Goal: Task Accomplishment & Management: Use online tool/utility

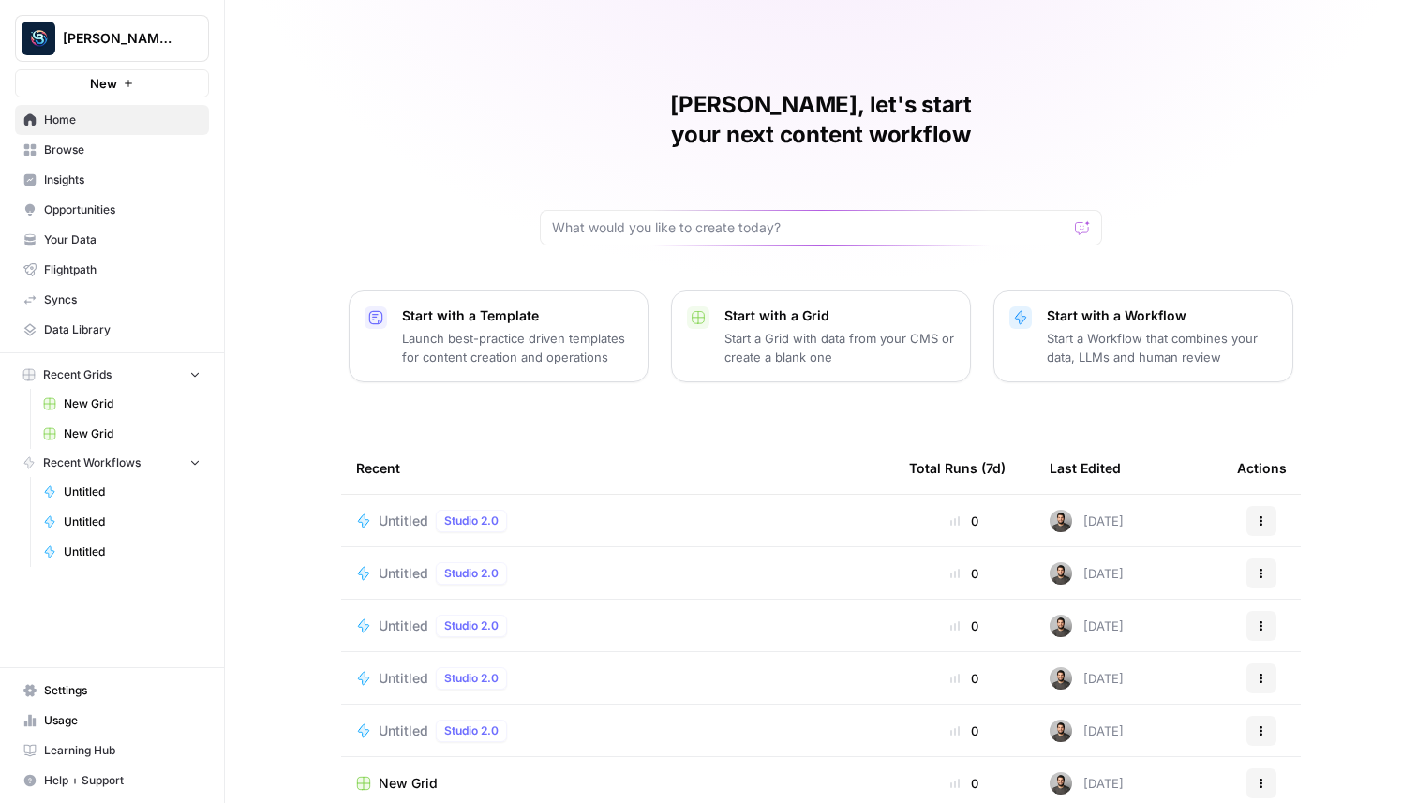
click at [114, 85] on span "New" at bounding box center [103, 83] width 27 height 19
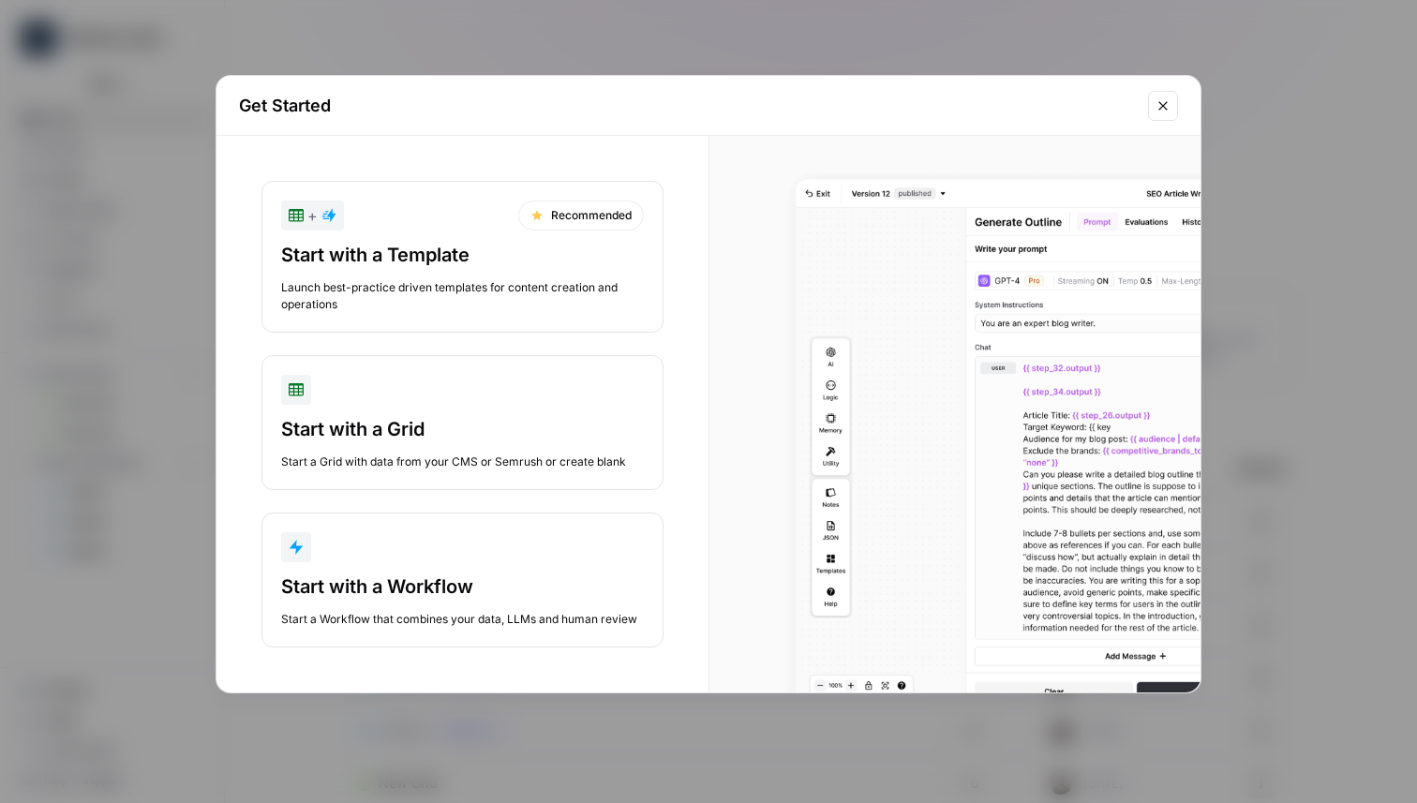
click at [401, 581] on div "Start with a Workflow" at bounding box center [462, 587] width 363 height 26
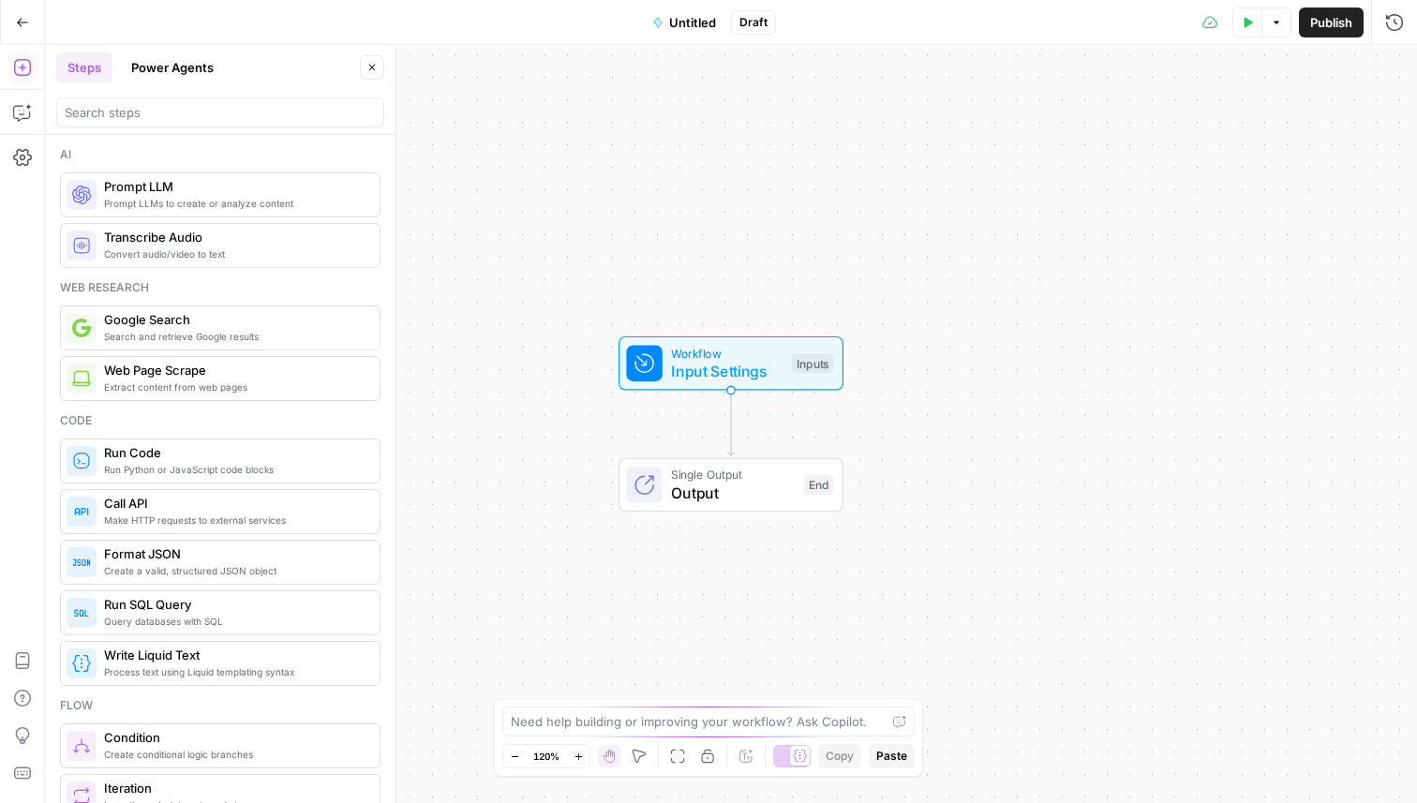
drag, startPoint x: 693, startPoint y: 202, endPoint x: 600, endPoint y: 131, distance: 117.7
click at [602, 133] on div "Workflow Input Settings Inputs Single Output Output End" at bounding box center [731, 424] width 1372 height 758
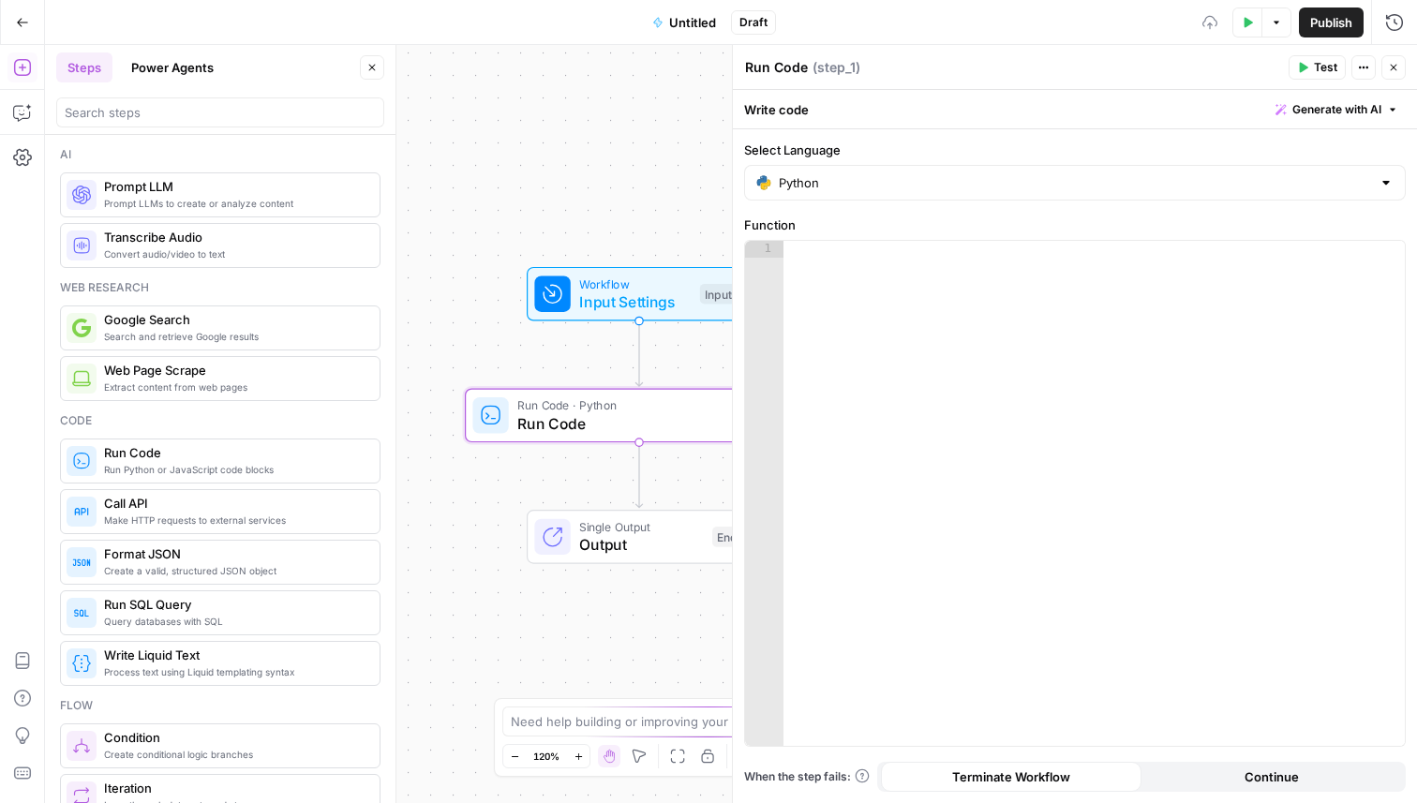
click at [947, 296] on div at bounding box center [1093, 510] width 621 height 539
click at [862, 185] on input "Select Language" at bounding box center [1075, 182] width 592 height 19
click at [856, 234] on div "JavaScript" at bounding box center [1075, 229] width 630 height 19
type input "JavaScript"
click at [856, 279] on div at bounding box center [1093, 510] width 621 height 539
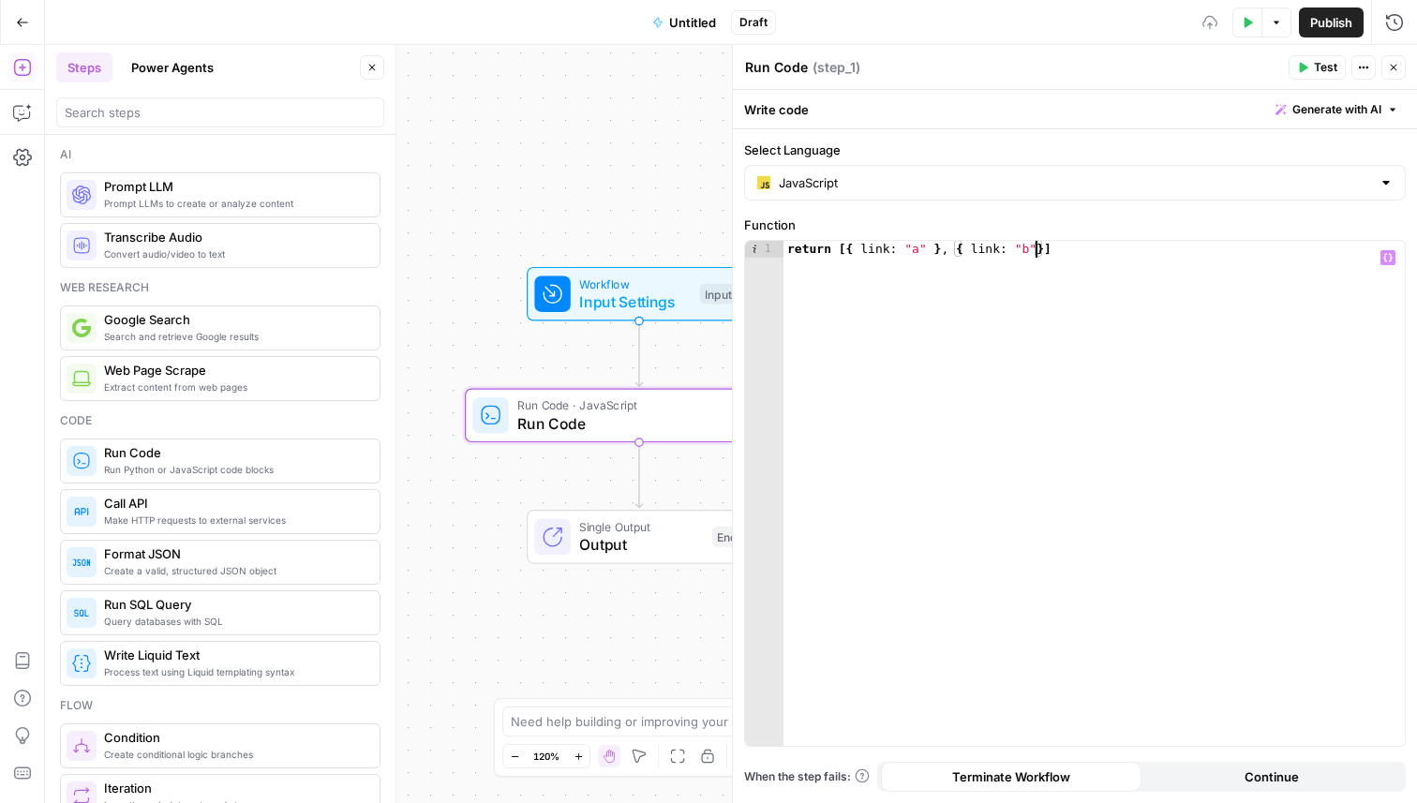
scroll to position [0, 19]
type textarea "**********"
click at [1289, 68] on button "Test" at bounding box center [1317, 67] width 57 height 24
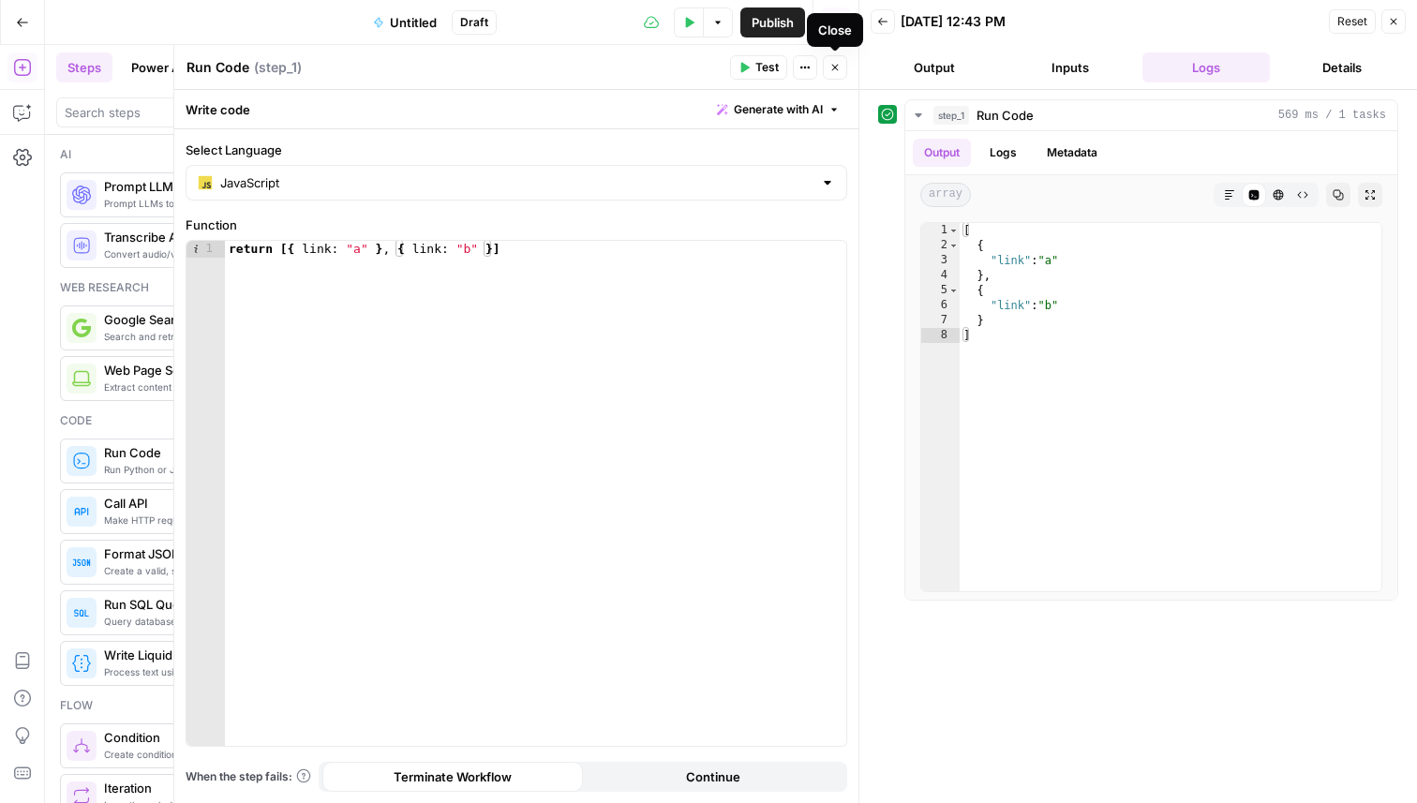
click at [828, 68] on button "Close" at bounding box center [835, 67] width 24 height 24
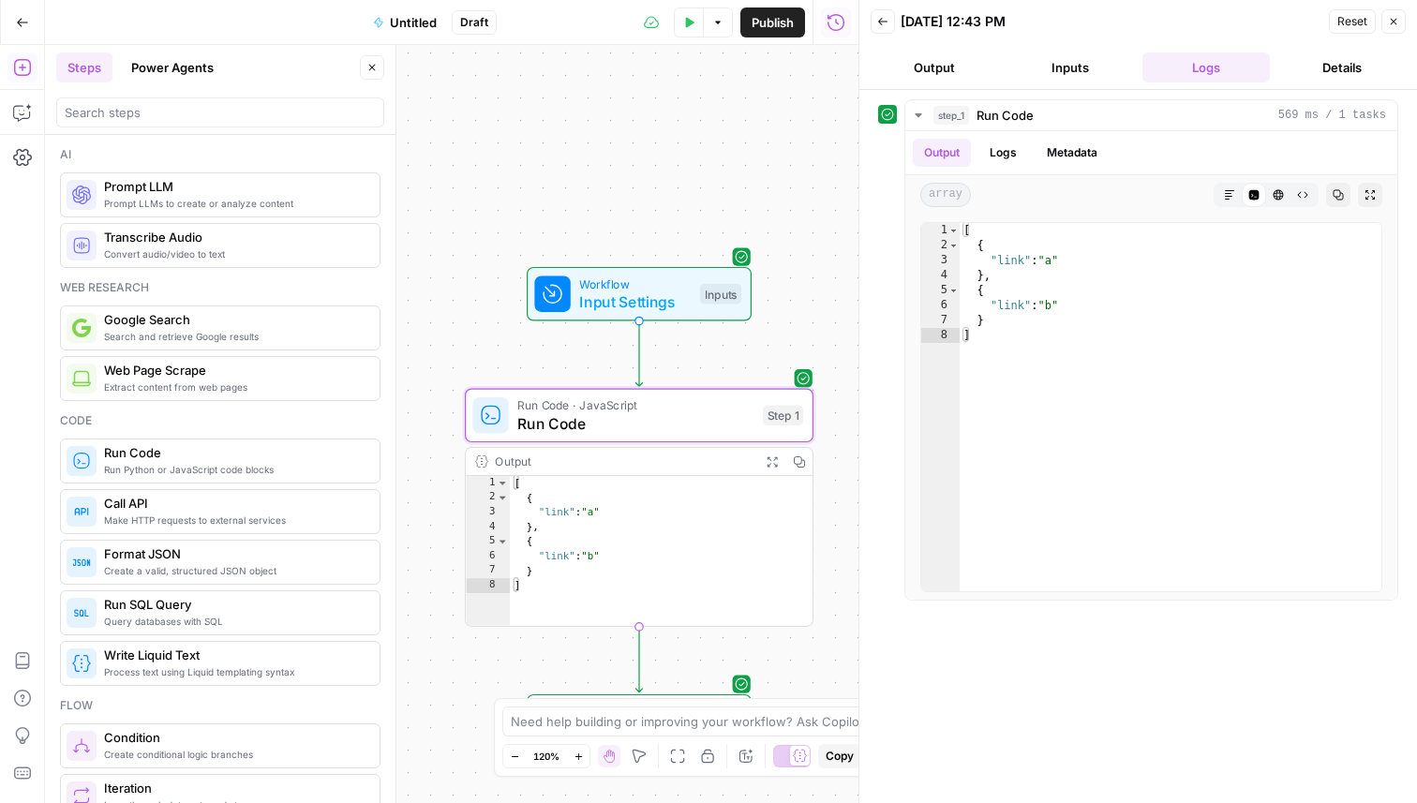
click at [1396, 17] on icon "button" at bounding box center [1393, 21] width 11 height 11
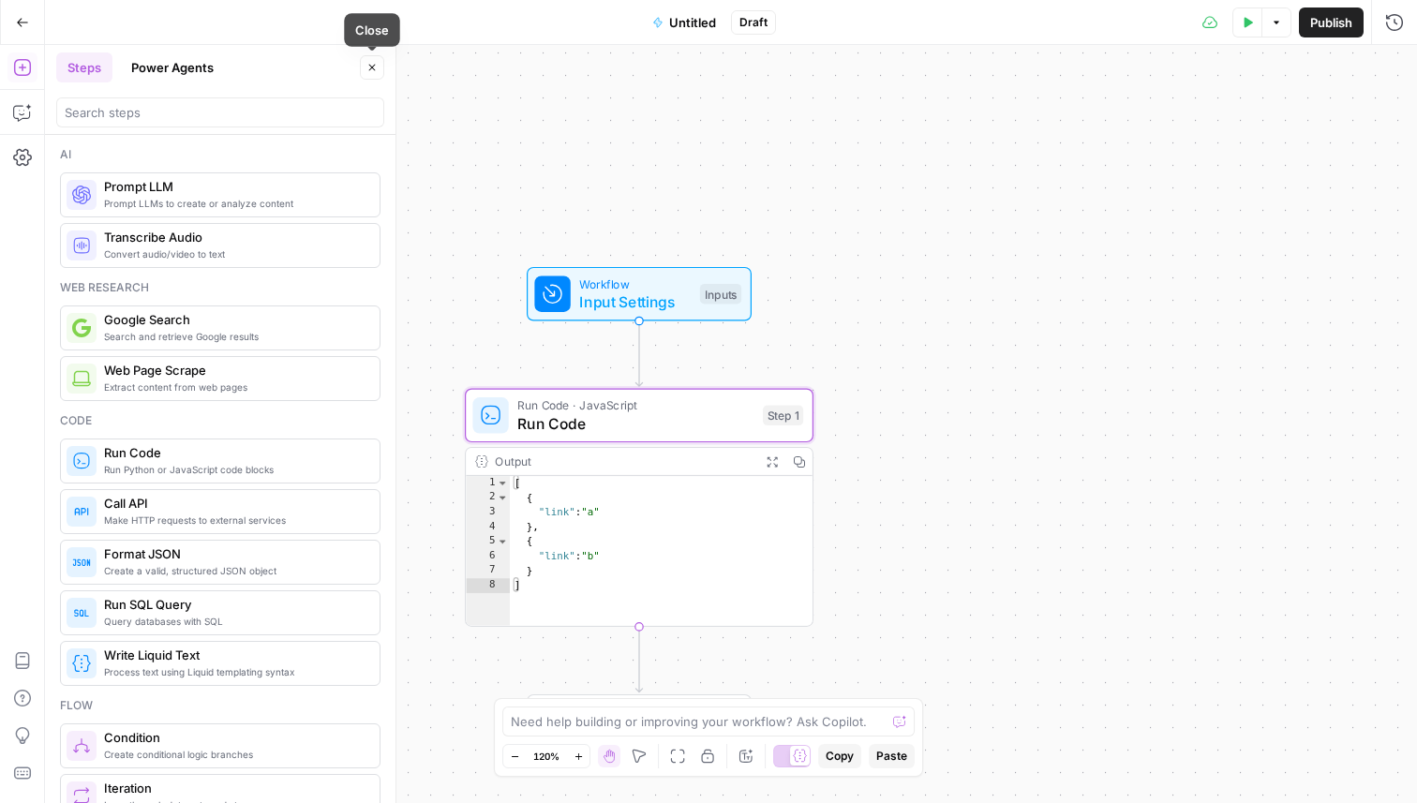
click at [370, 66] on icon "button" at bounding box center [372, 68] width 7 height 7
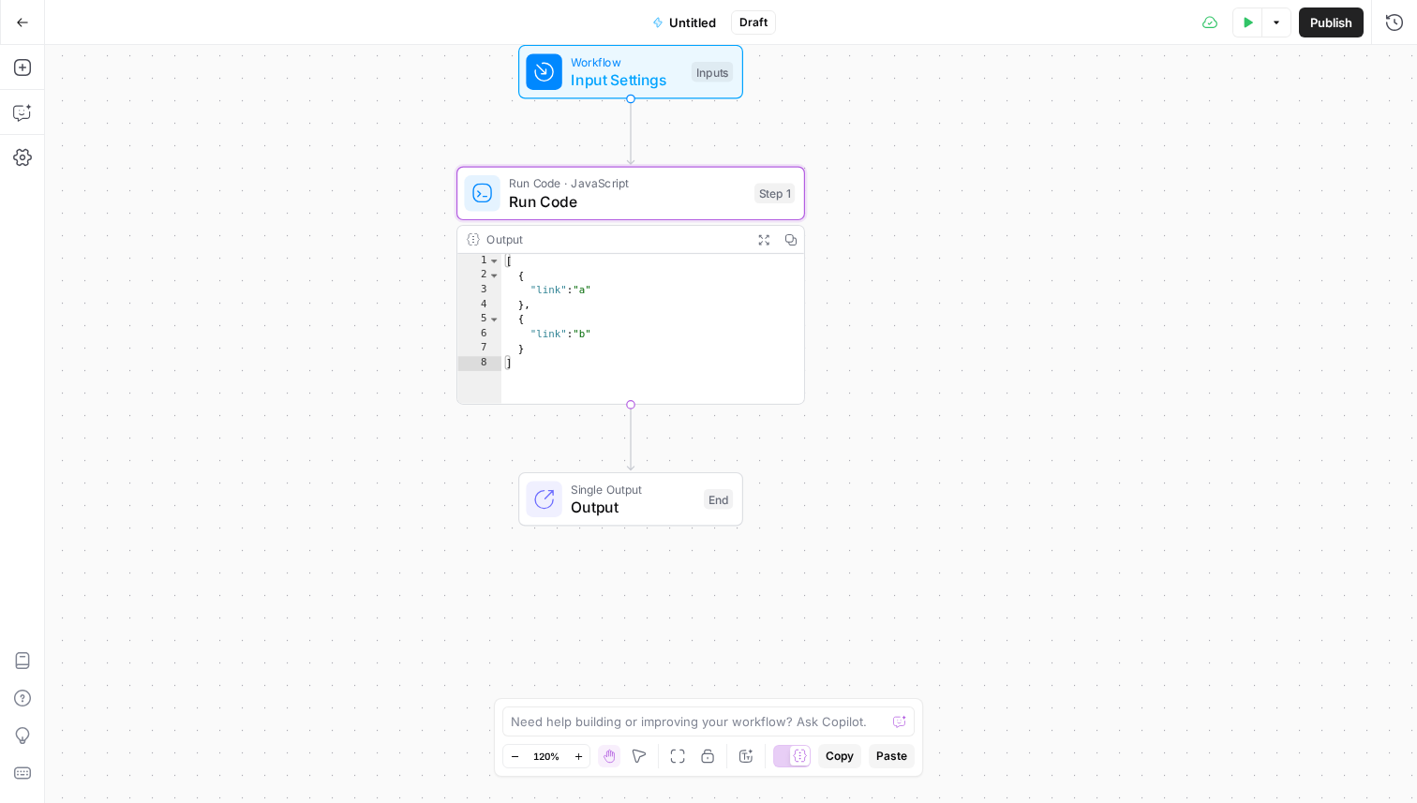
drag, startPoint x: 381, startPoint y: 245, endPoint x: 373, endPoint y: 18, distance: 226.9
click at [373, 18] on div "Go Back Untitled Draft Test Data Options Publish Run History Add Steps Copilot …" at bounding box center [708, 401] width 1417 height 803
click at [15, 86] on div "Add Steps Copilot Settings AirOps Academy Help Give Feedback Shortcuts" at bounding box center [22, 424] width 45 height 758
click at [15, 71] on icon "button" at bounding box center [22, 67] width 19 height 19
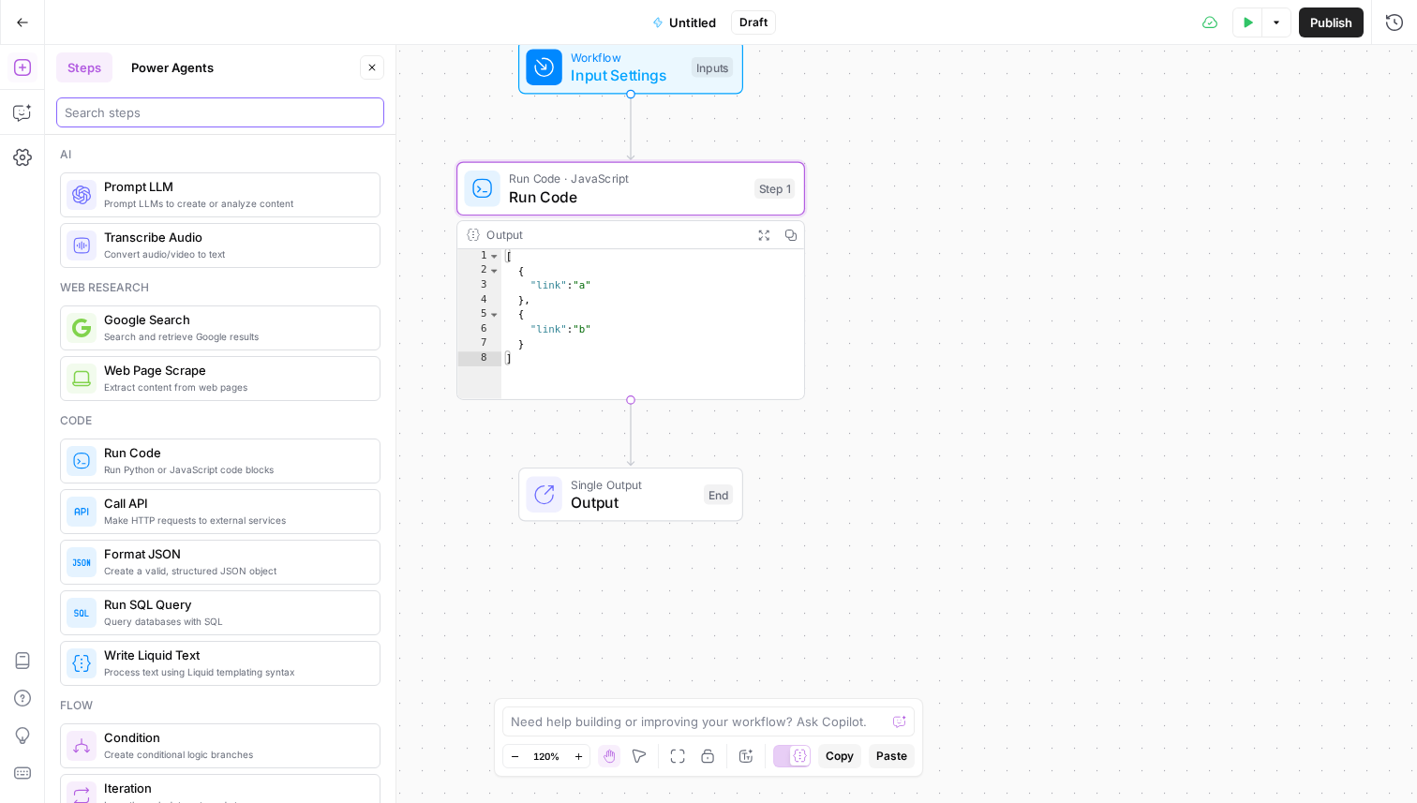
click at [170, 117] on input "search" at bounding box center [220, 112] width 311 height 19
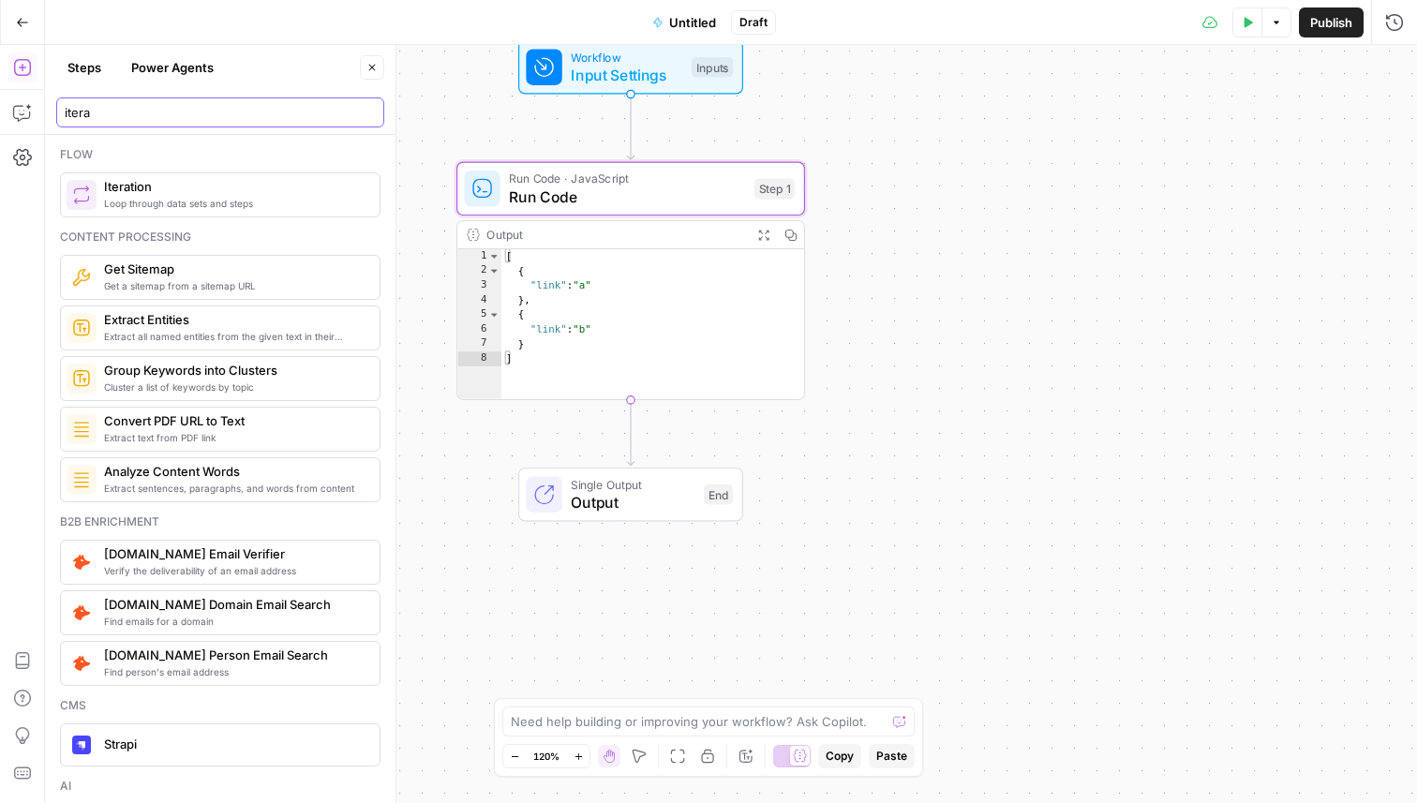
type input "itera"
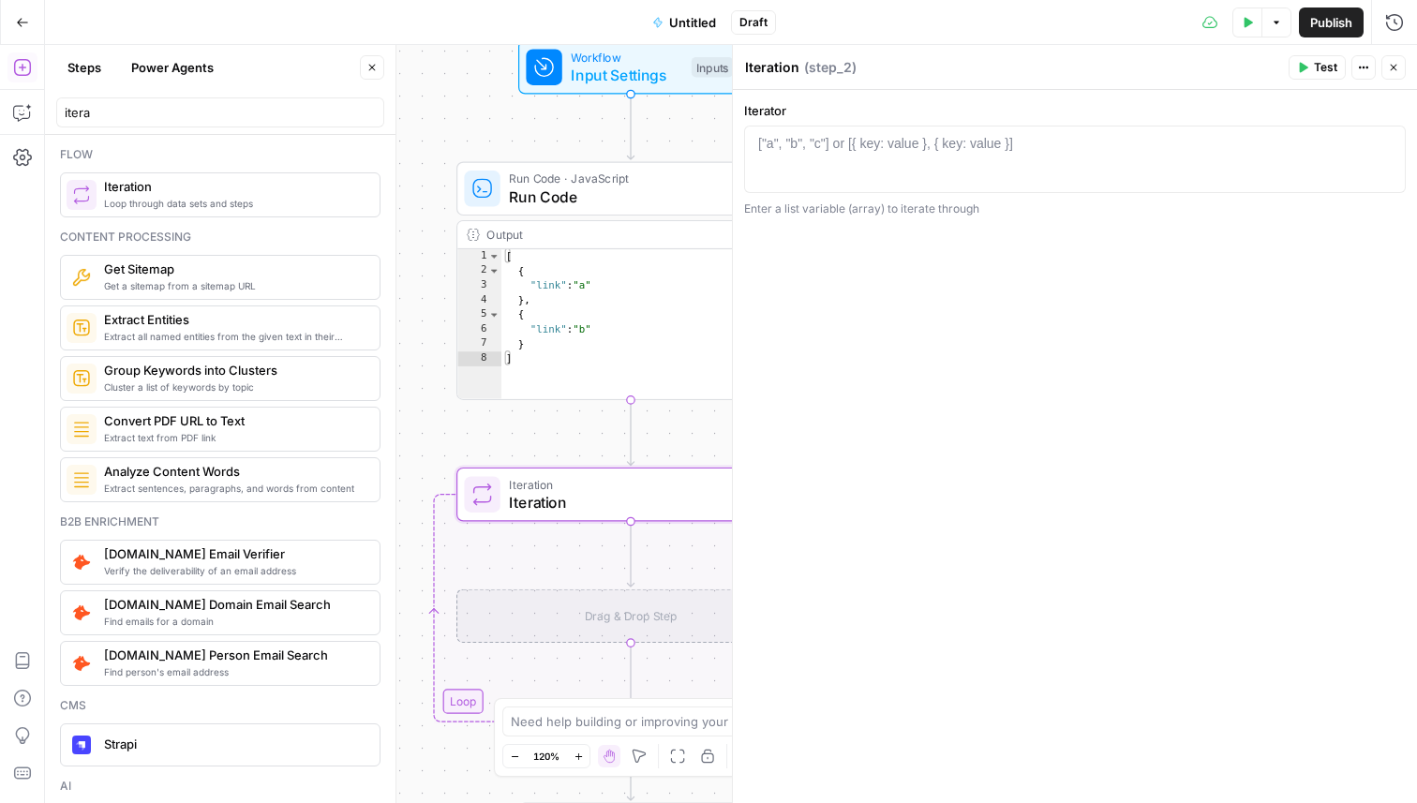
click at [349, 59] on div "Steps Power Agents" at bounding box center [205, 67] width 298 height 30
click at [370, 62] on icon "button" at bounding box center [371, 67] width 11 height 11
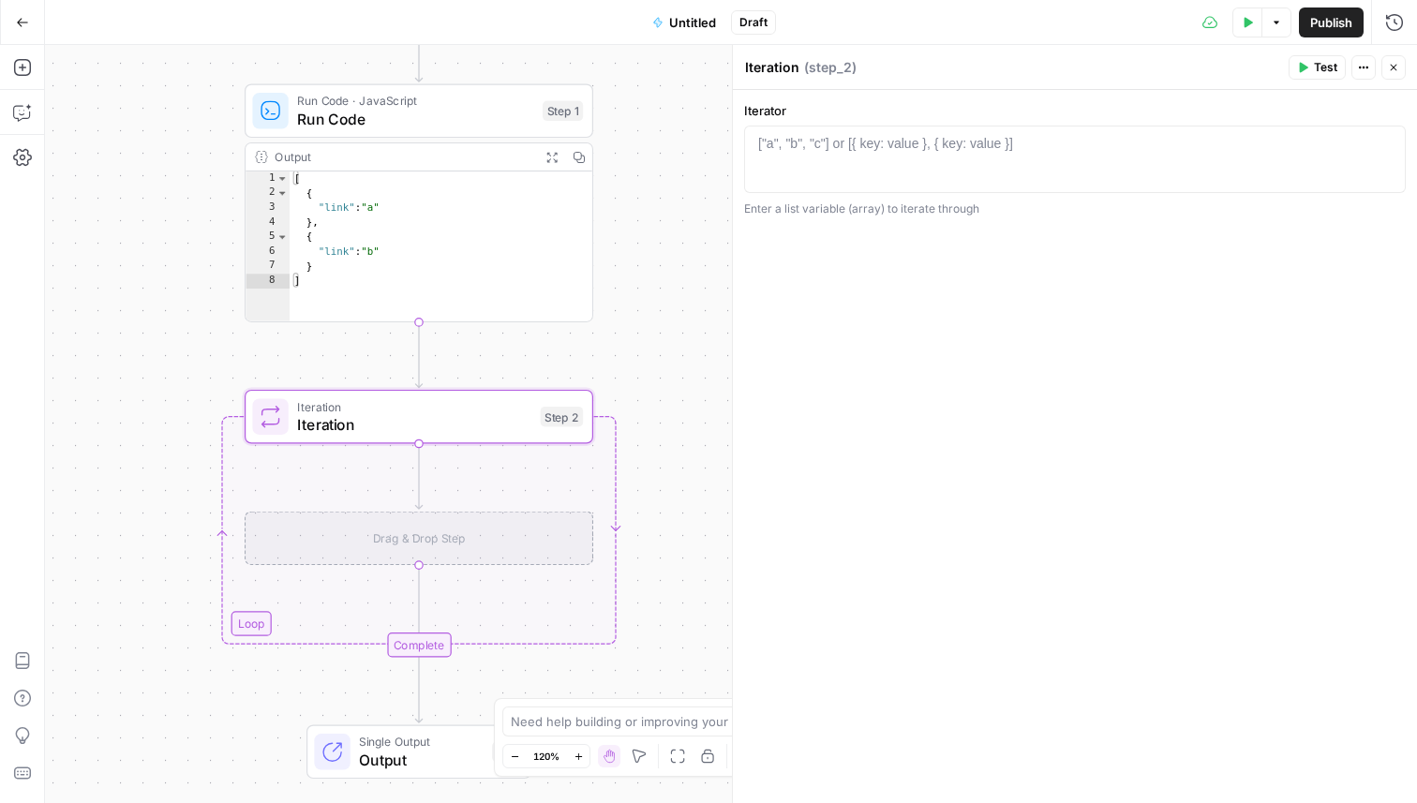
drag, startPoint x: 371, startPoint y: 258, endPoint x: 160, endPoint y: 178, distance: 225.4
click at [160, 178] on div "Workflow Input Settings Inputs Run Code · JavaScript Run Code Step 1 Output Exp…" at bounding box center [731, 424] width 1372 height 758
click at [881, 154] on div at bounding box center [1075, 176] width 645 height 84
type textarea "*"
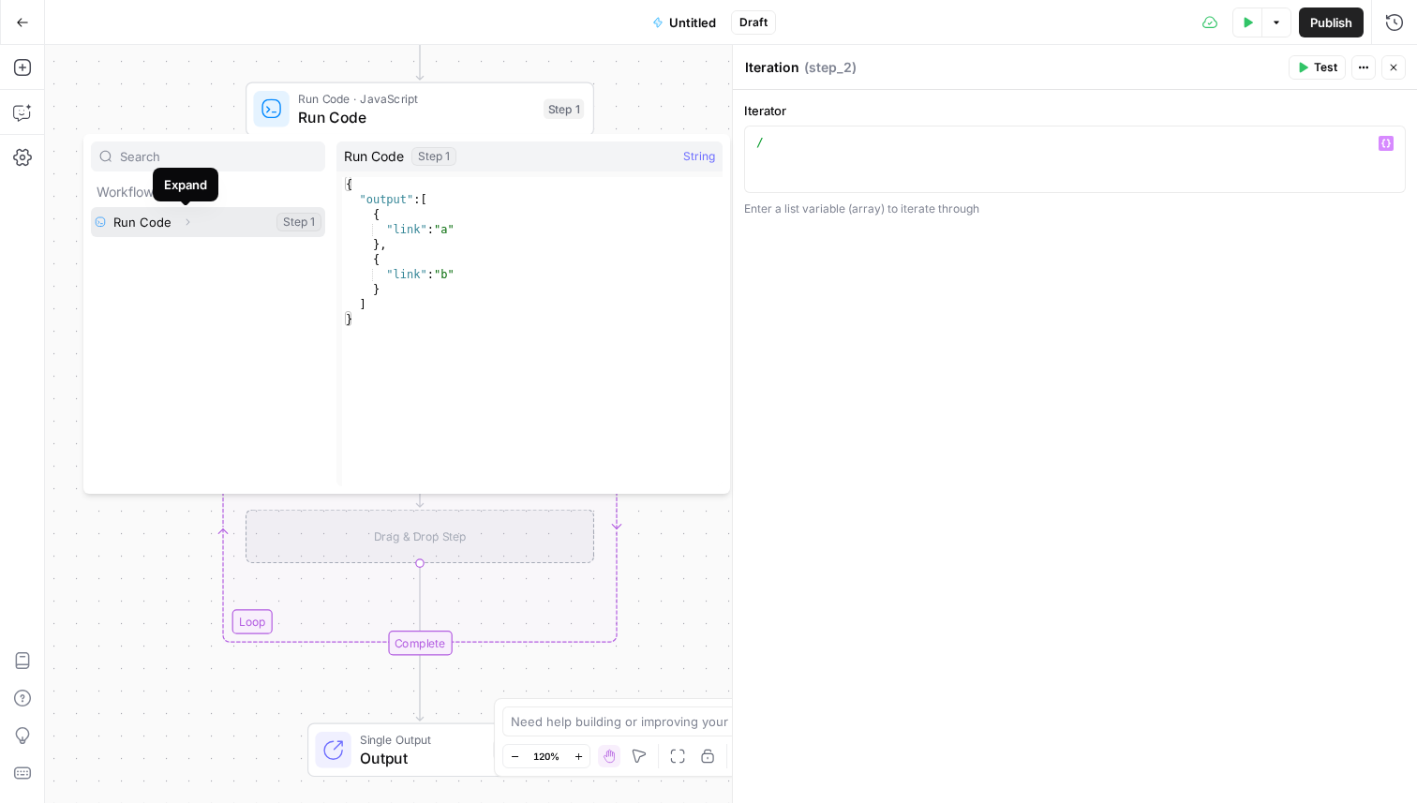
click at [186, 220] on icon "button" at bounding box center [188, 222] width 4 height 7
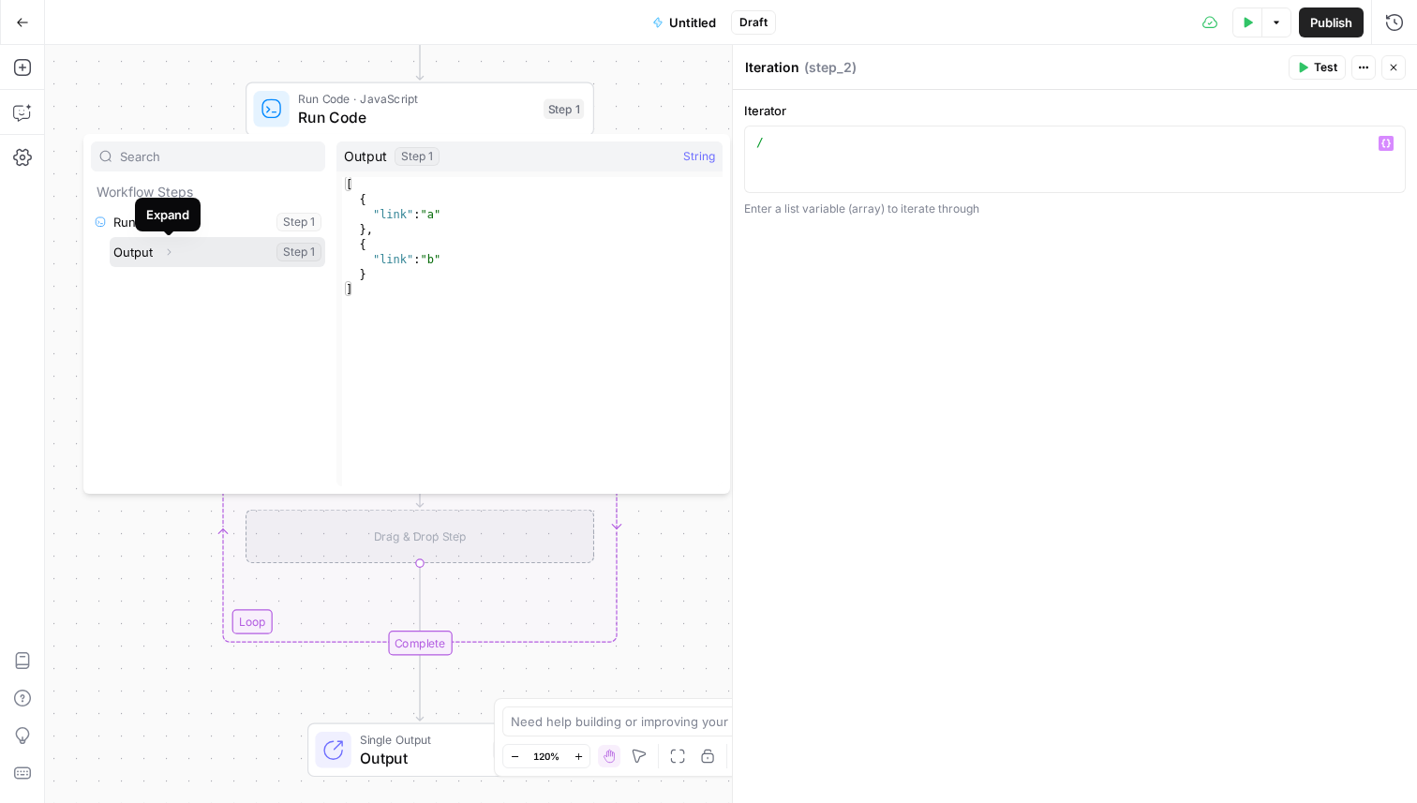
click at [170, 251] on icon "button" at bounding box center [170, 252] width 4 height 7
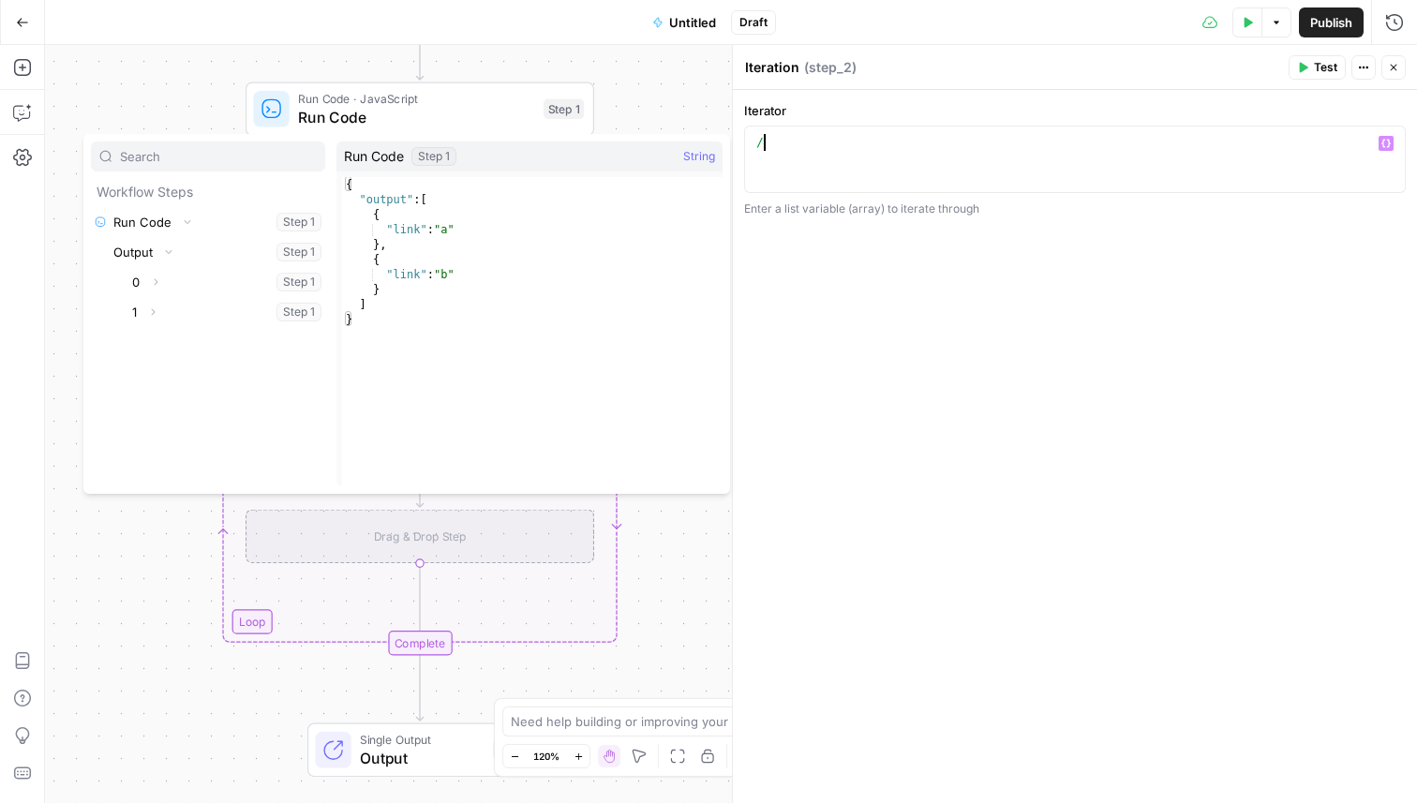
click at [839, 142] on div "/" at bounding box center [1075, 176] width 645 height 84
click at [132, 228] on button "Select variable Run Code" at bounding box center [208, 222] width 234 height 30
type textarea "**********"
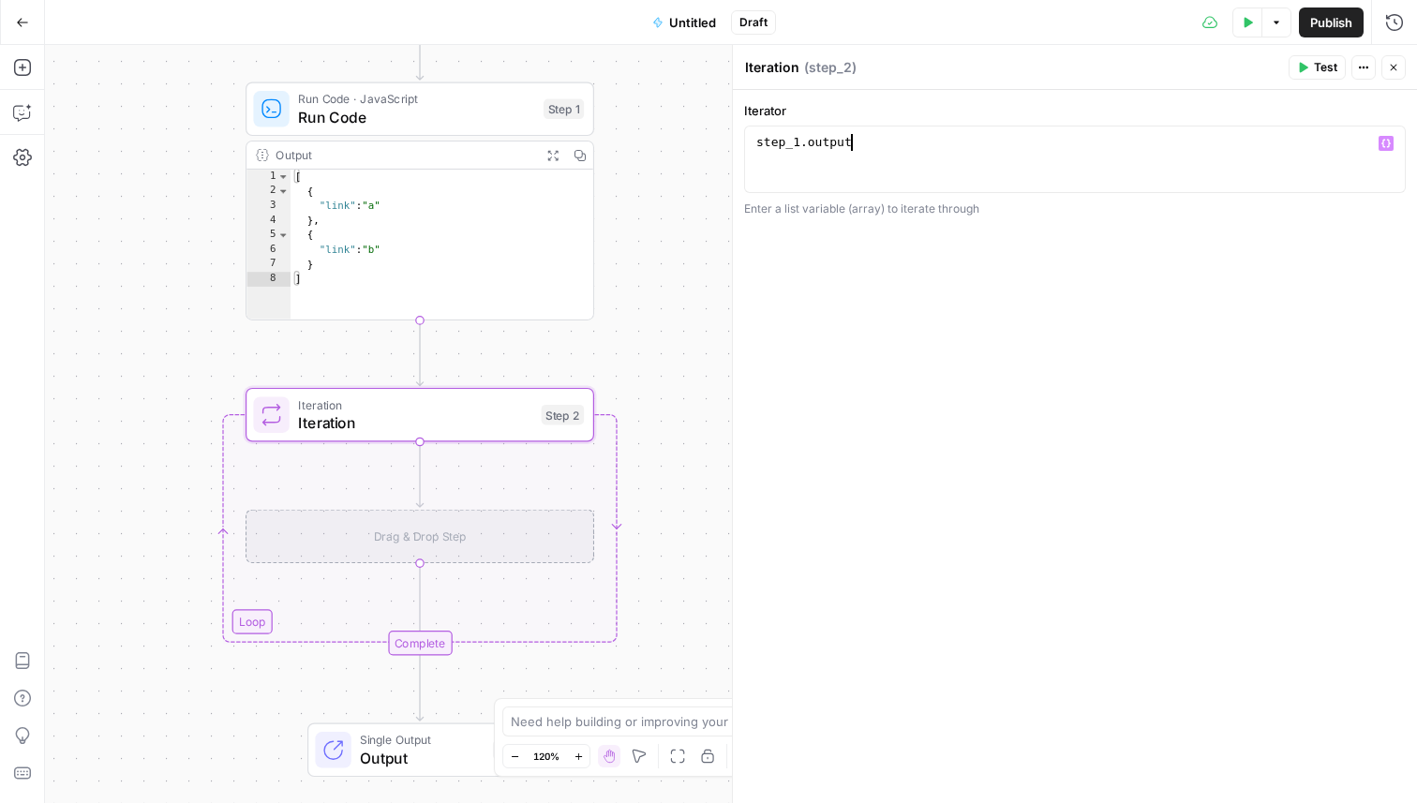
click at [1403, 56] on button "Close" at bounding box center [1393, 67] width 24 height 24
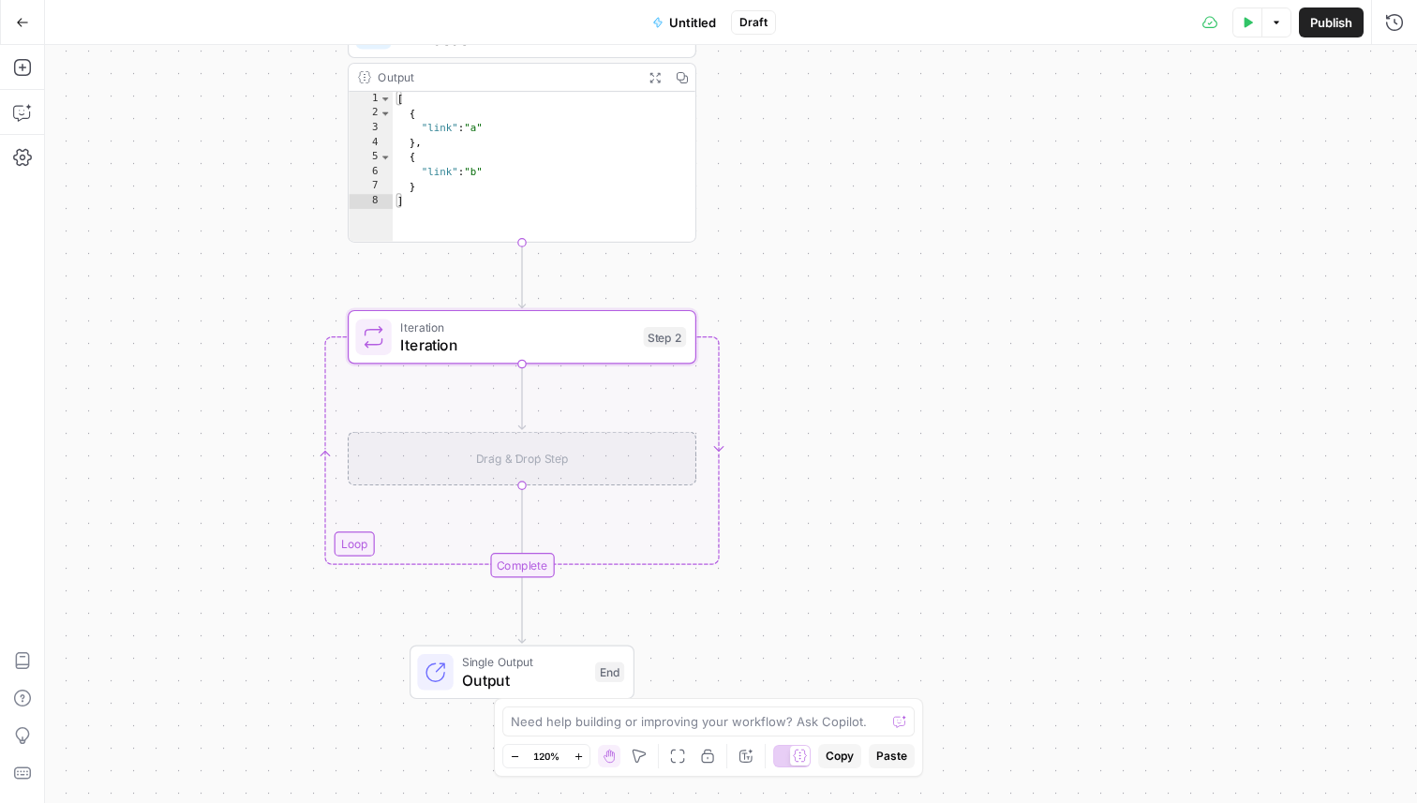
drag, startPoint x: 1178, startPoint y: 281, endPoint x: 1282, endPoint y: 197, distance: 133.9
click at [1282, 199] on div "Workflow Input Settings Inputs Run Code · JavaScript Run Code Step 1 Output Exp…" at bounding box center [731, 424] width 1372 height 758
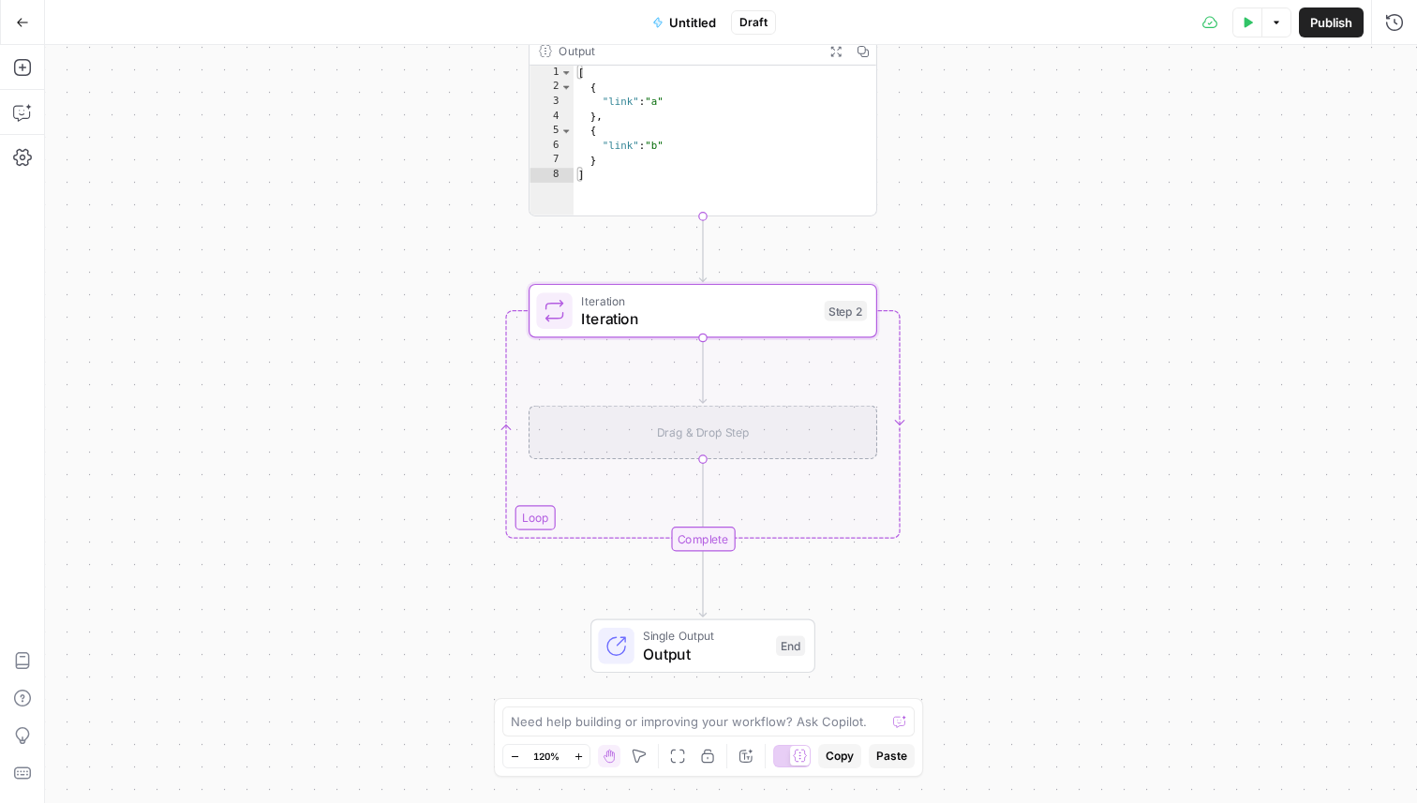
drag, startPoint x: 171, startPoint y: 195, endPoint x: 354, endPoint y: 203, distance: 182.9
click at [356, 205] on div "Workflow Input Settings Inputs Run Code · JavaScript Run Code Step 1 Output Exp…" at bounding box center [731, 424] width 1372 height 758
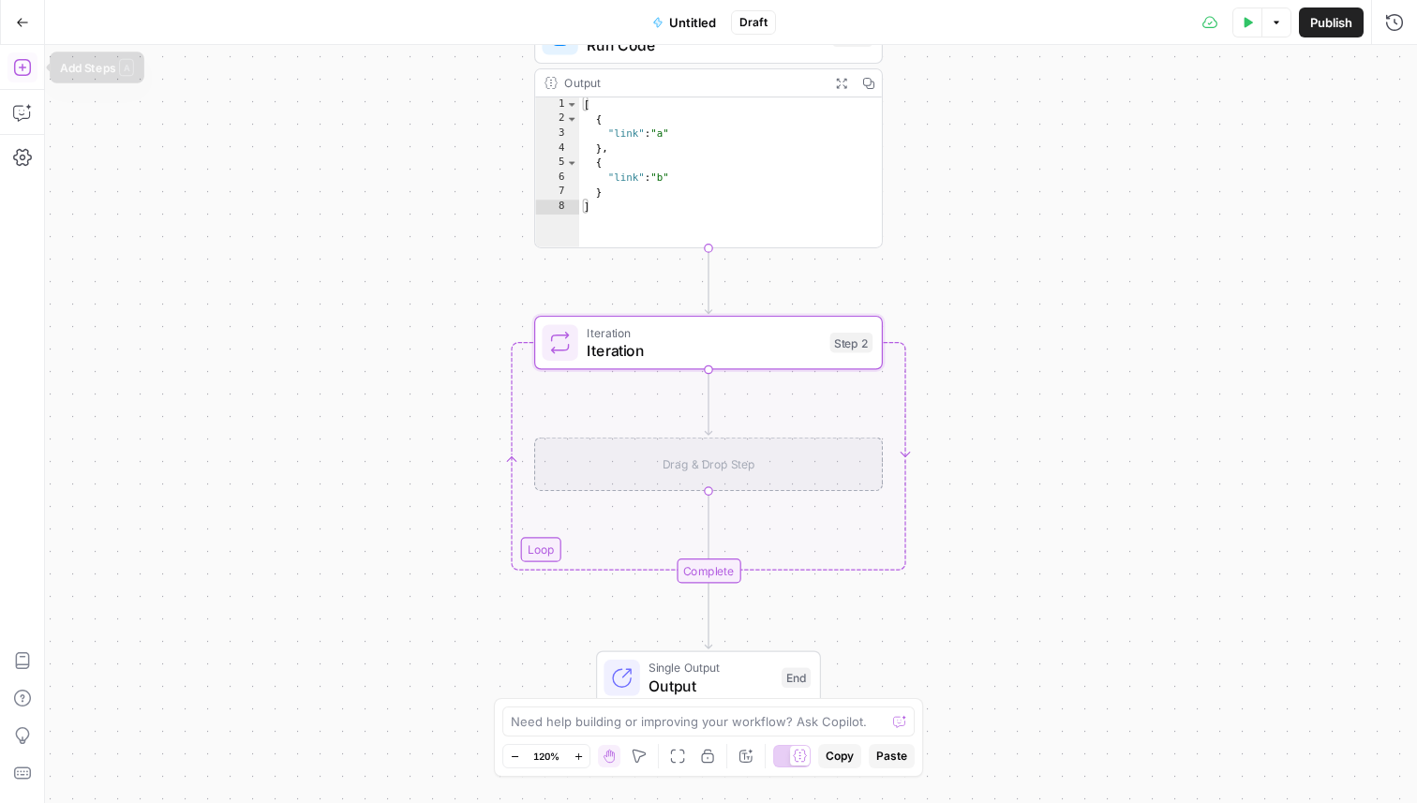
click at [24, 73] on icon "button" at bounding box center [22, 67] width 19 height 19
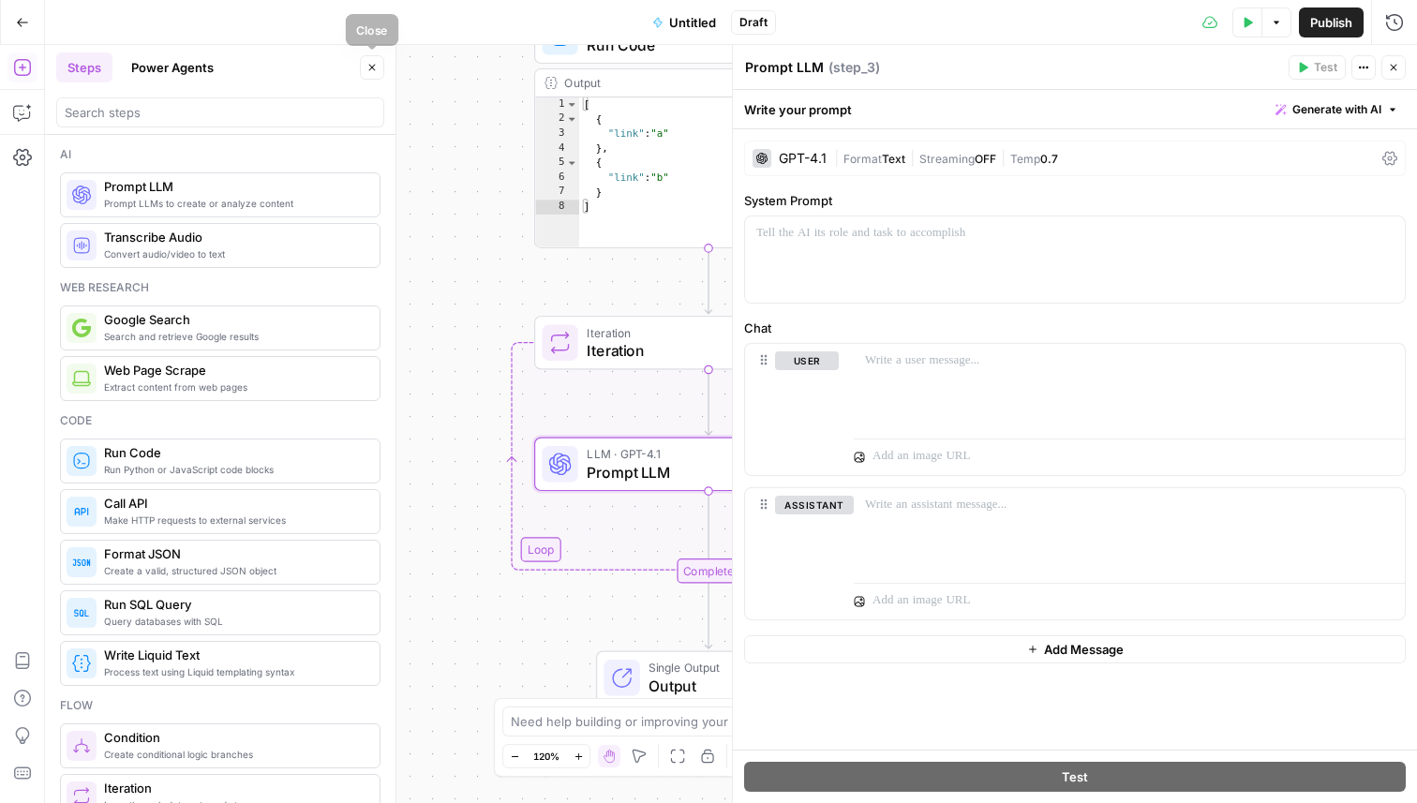
click at [368, 67] on icon "button" at bounding box center [371, 67] width 11 height 11
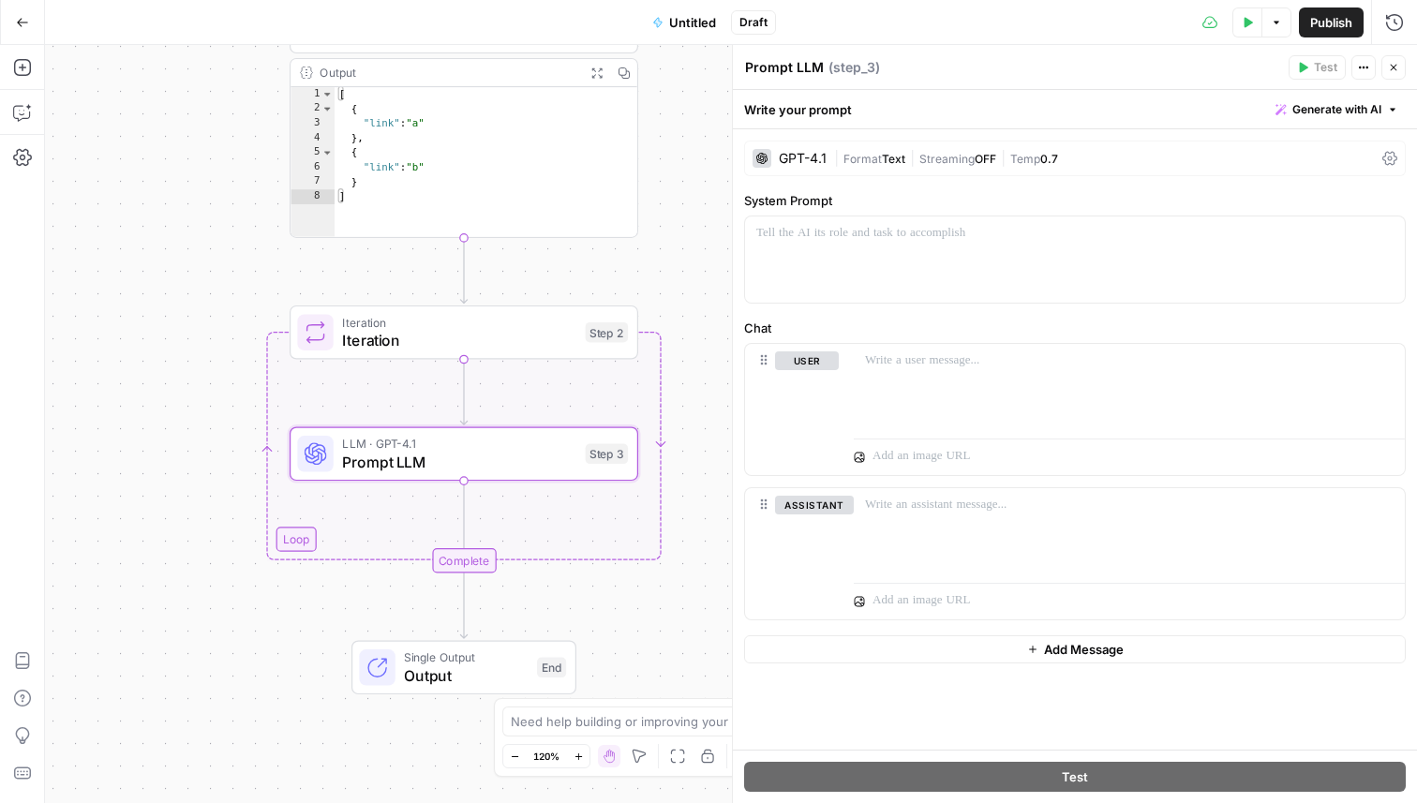
drag, startPoint x: 429, startPoint y: 258, endPoint x: 171, endPoint y: 247, distance: 257.9
click at [171, 247] on div "Workflow Input Settings Inputs Run Code · JavaScript Run Code Step 1 Output Exp…" at bounding box center [731, 424] width 1372 height 758
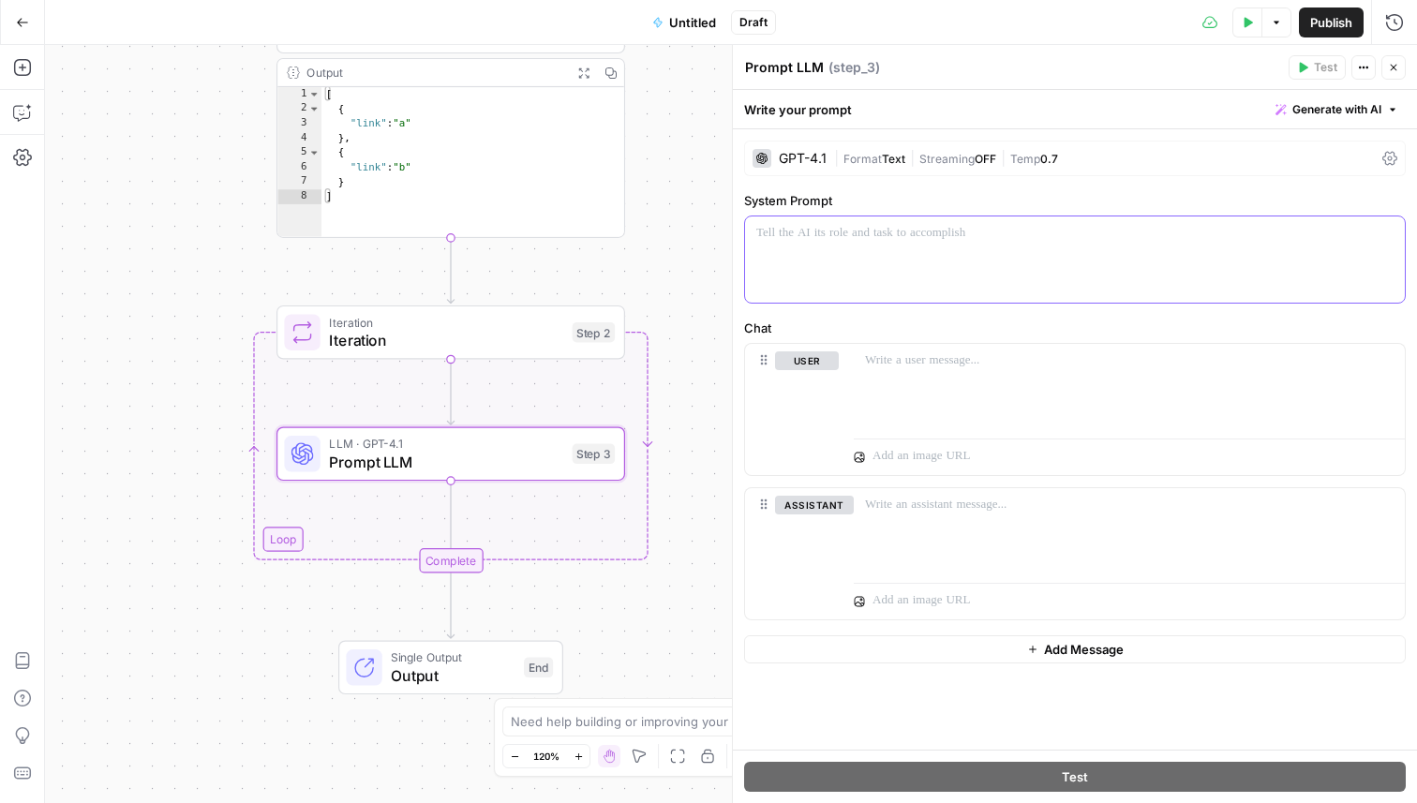
click at [951, 243] on div at bounding box center [1075, 259] width 660 height 86
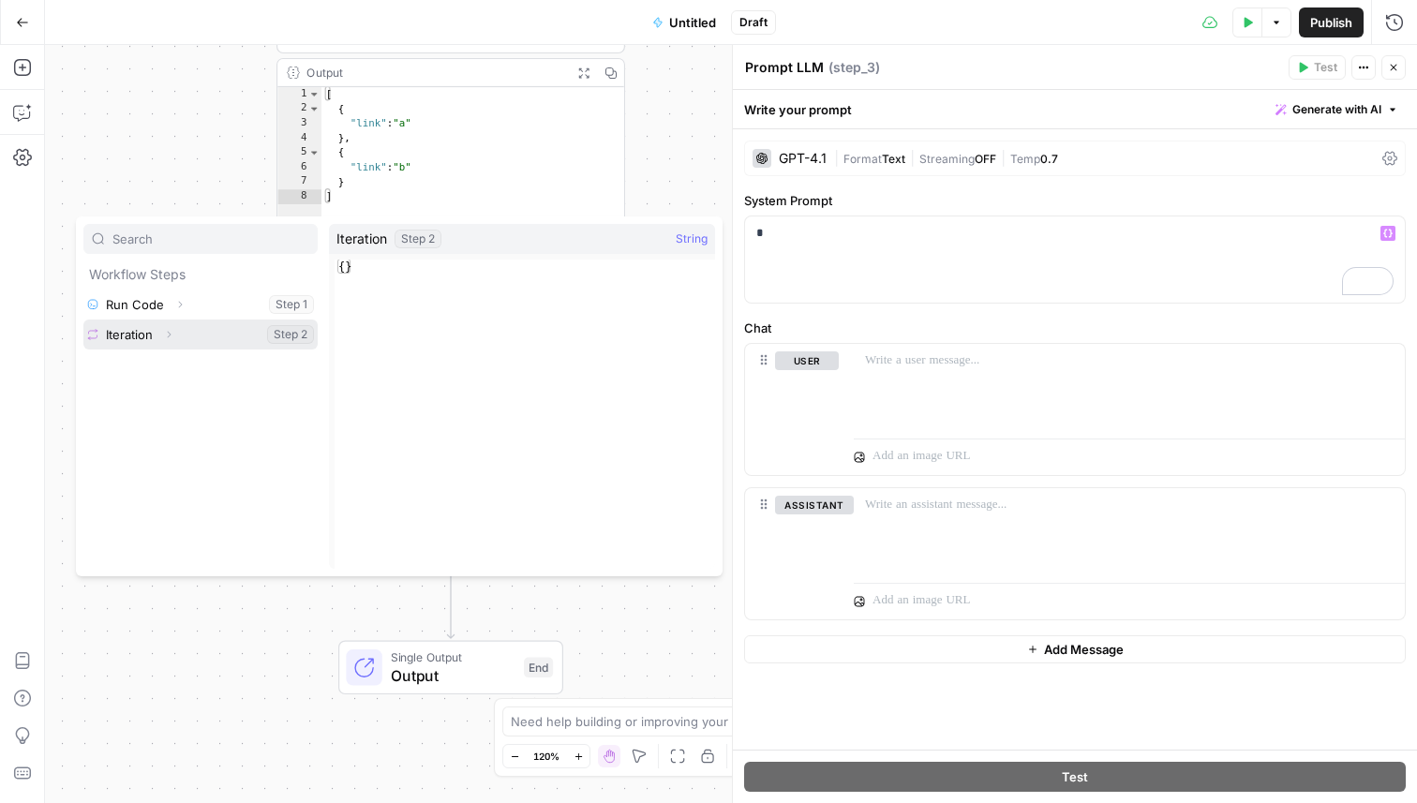
click at [167, 335] on icon "button" at bounding box center [168, 334] width 11 height 11
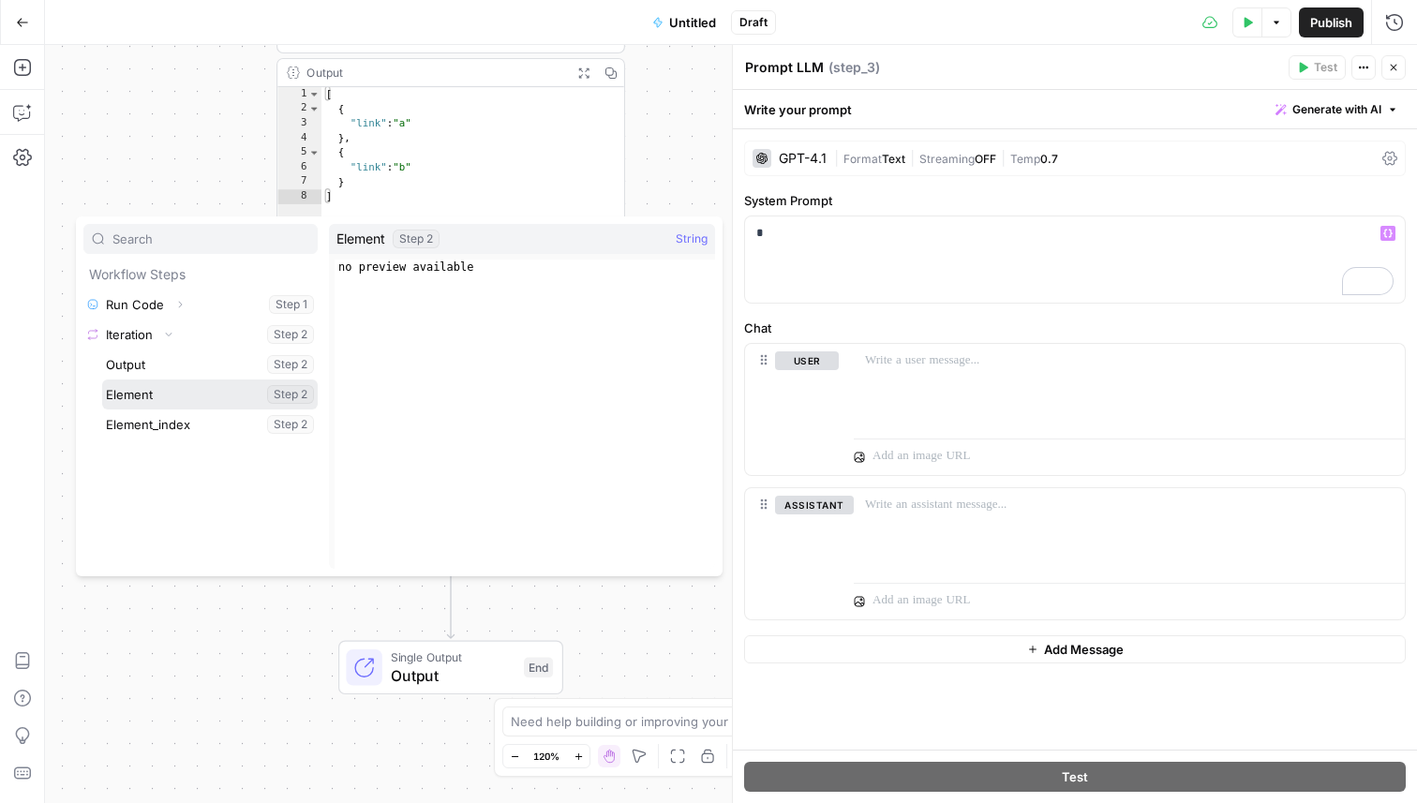
click at [245, 389] on button "Select variable Element" at bounding box center [210, 395] width 216 height 30
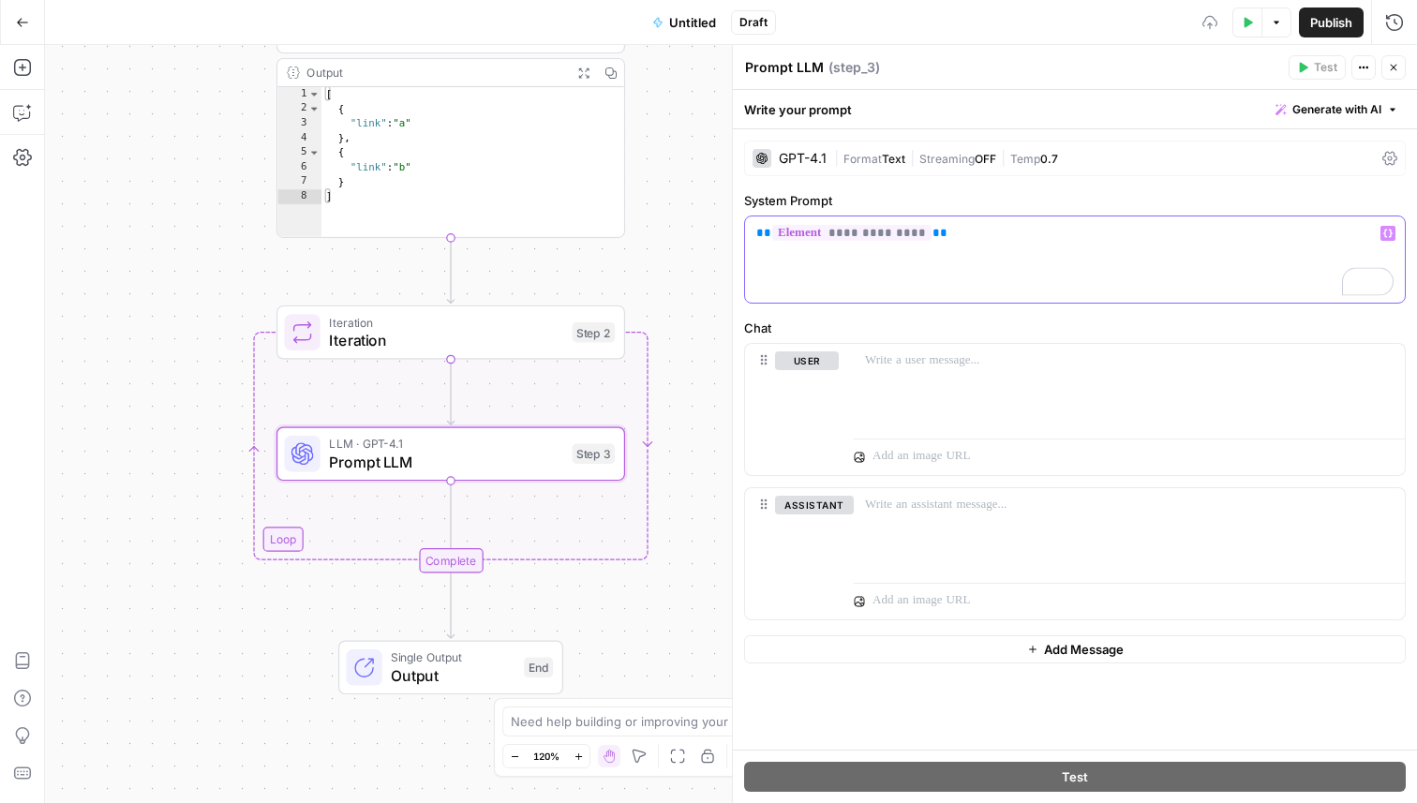
click at [971, 254] on div "**********" at bounding box center [1075, 259] width 660 height 86
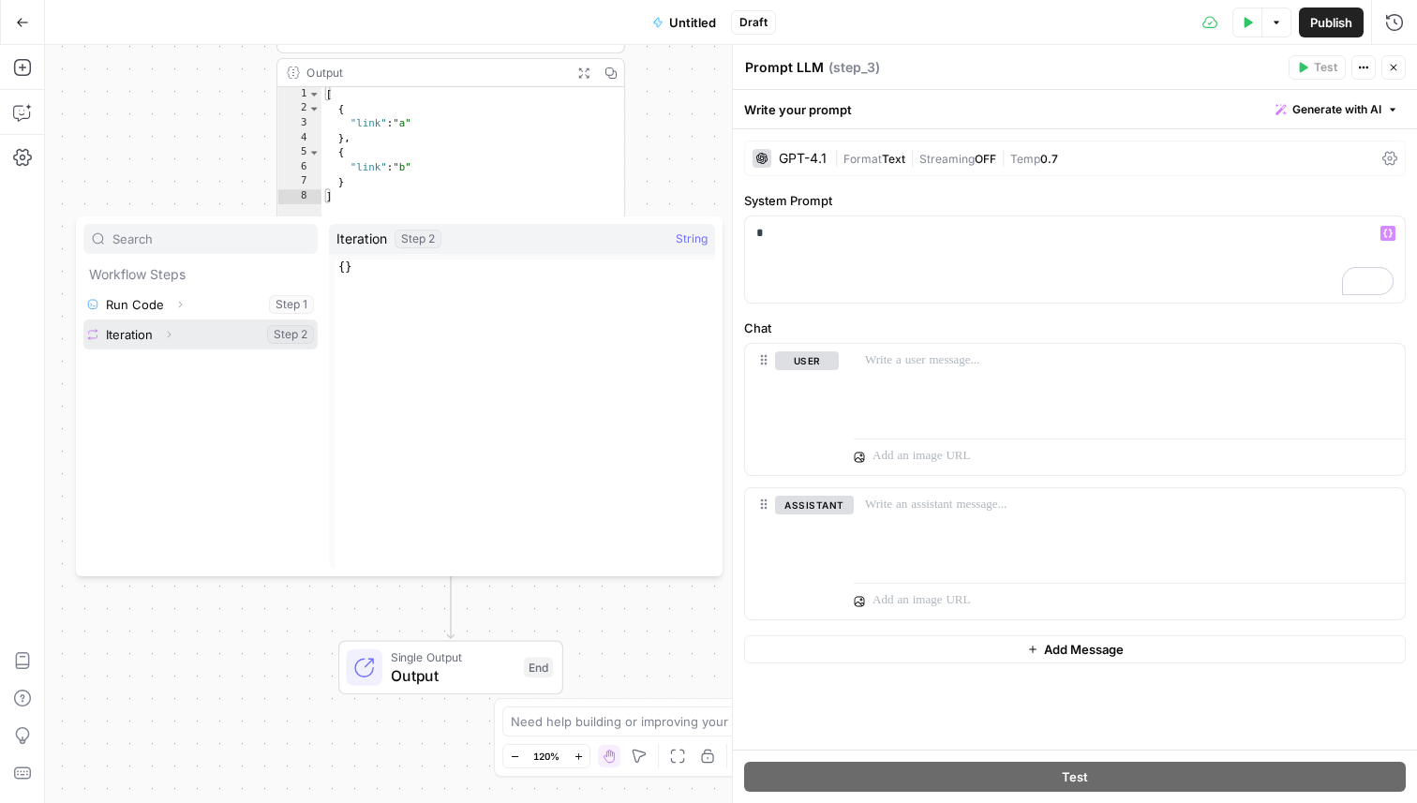
click at [146, 339] on button "Select variable Iteration" at bounding box center [200, 335] width 234 height 30
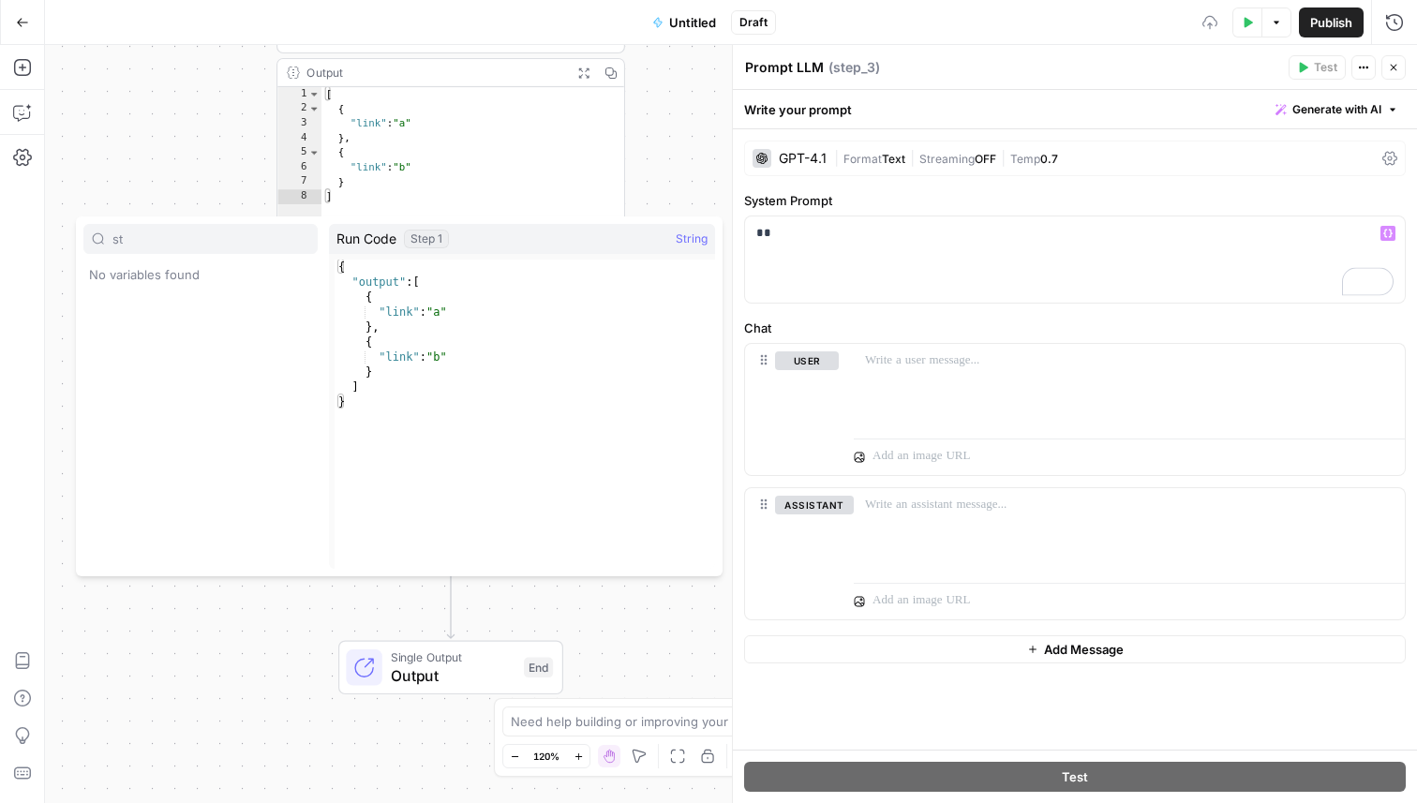
type input "s"
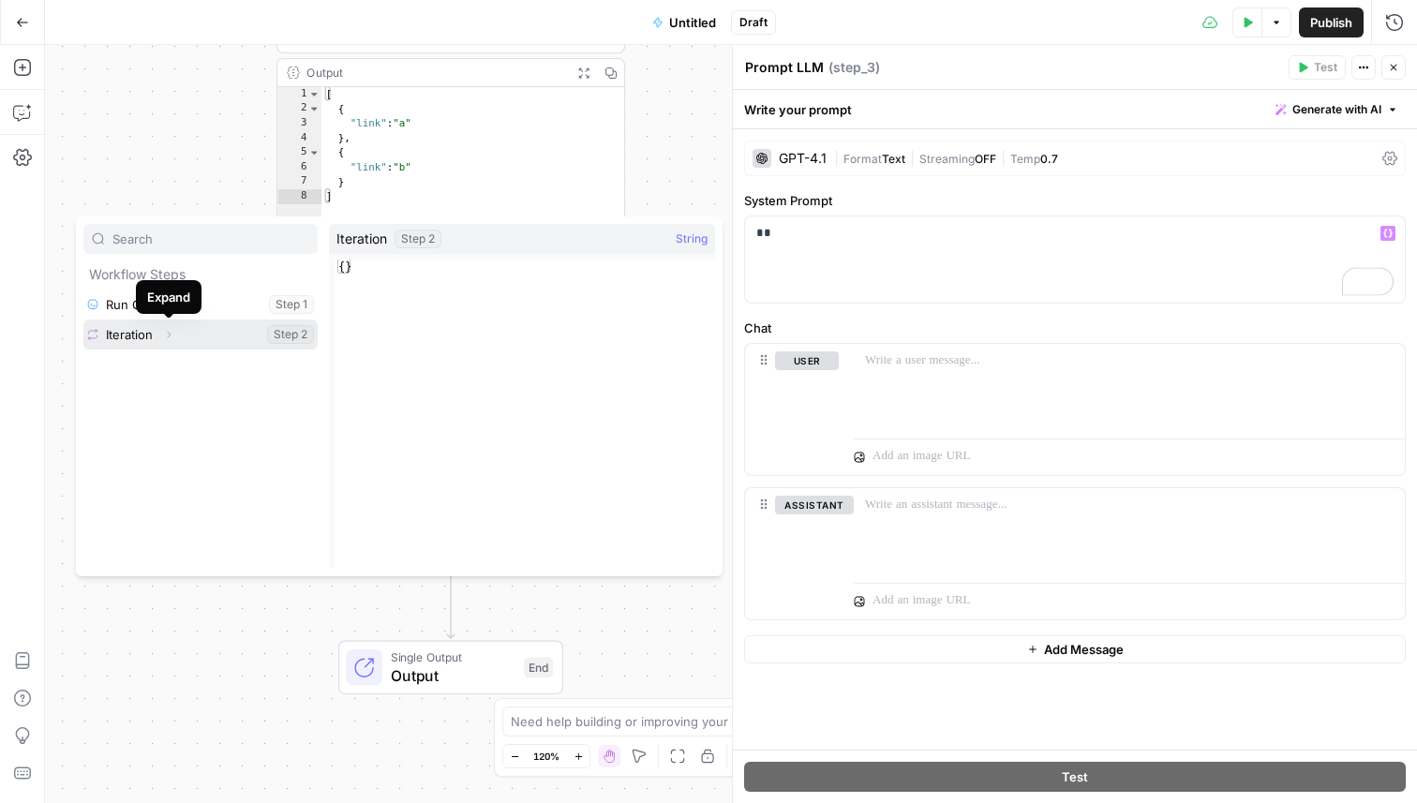
click at [162, 336] on button "Expand" at bounding box center [169, 334] width 24 height 24
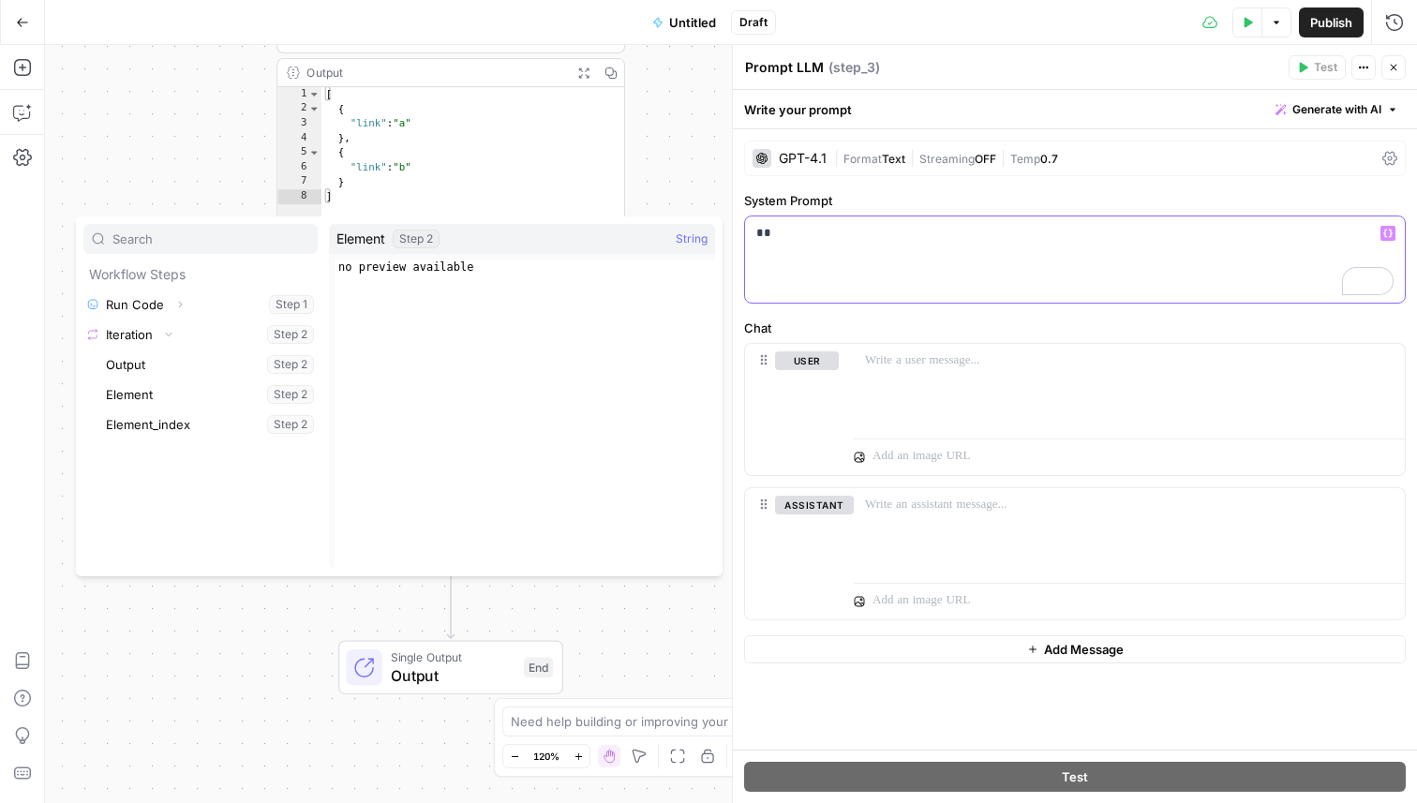
click at [835, 251] on div "**" at bounding box center [1075, 259] width 660 height 86
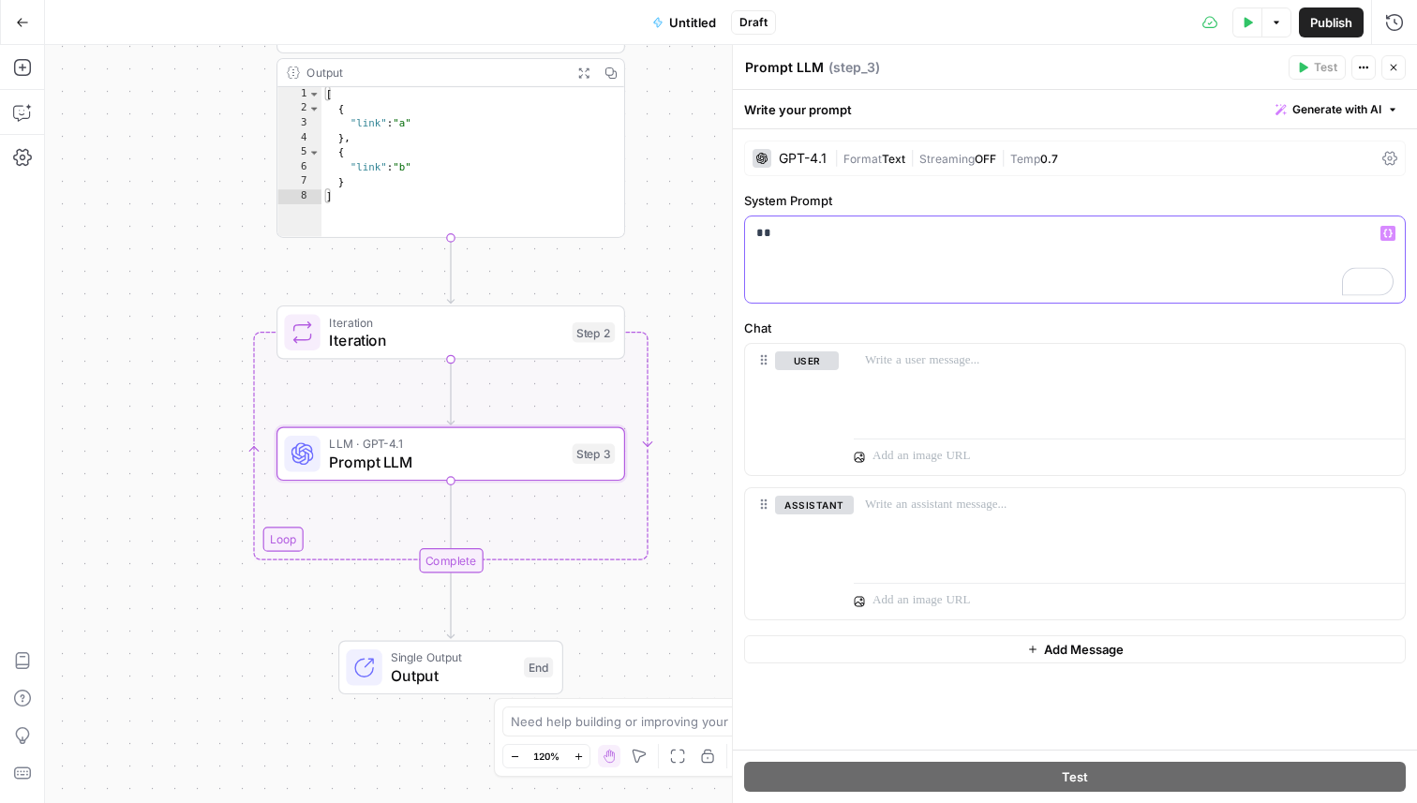
click at [794, 230] on p "**" at bounding box center [1074, 233] width 637 height 19
click at [910, 246] on div "**" at bounding box center [1075, 259] width 660 height 86
click at [970, 375] on div "To enrich screen reader interactions, please activate Accessibility in Grammarl…" at bounding box center [1129, 387] width 551 height 86
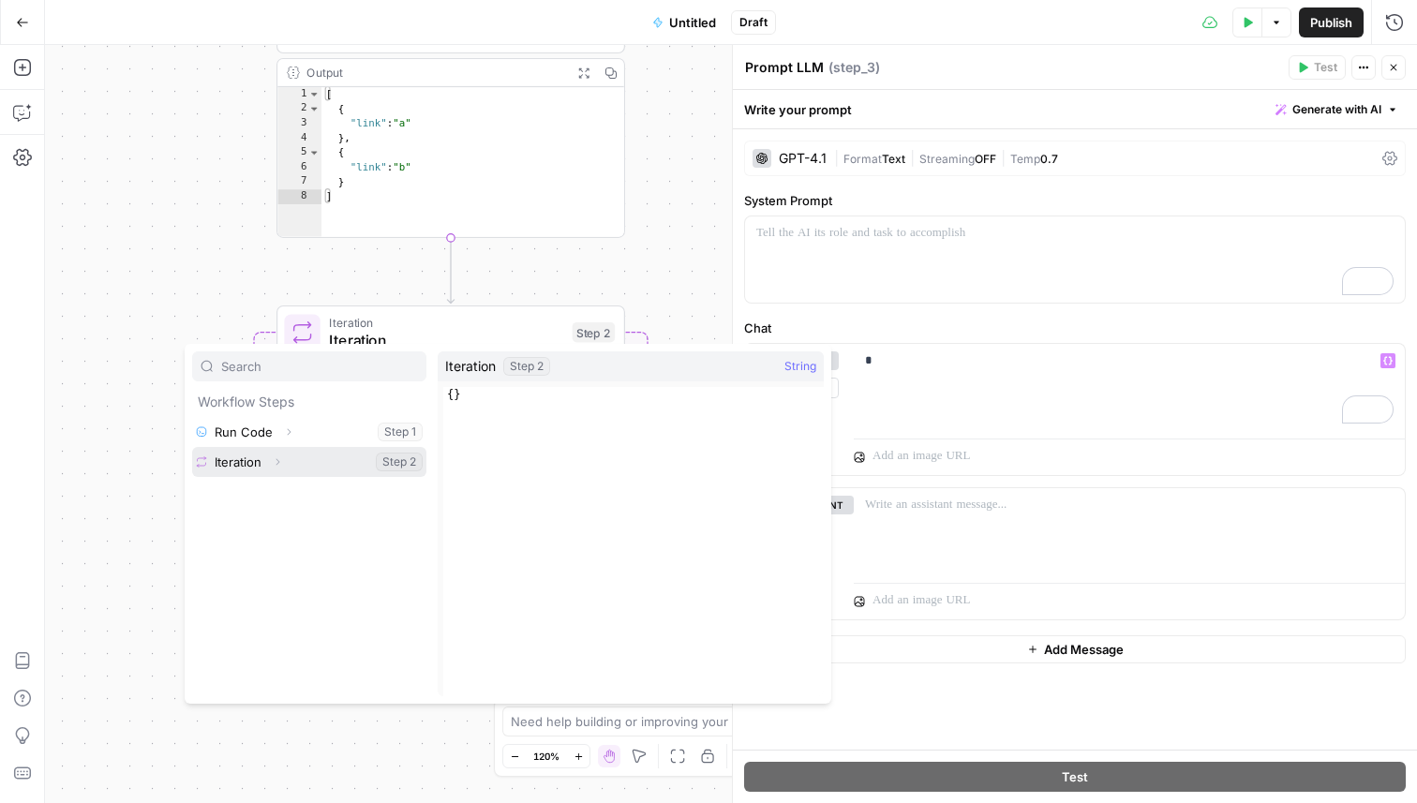
click at [257, 454] on button "Select variable Iteration" at bounding box center [309, 462] width 234 height 30
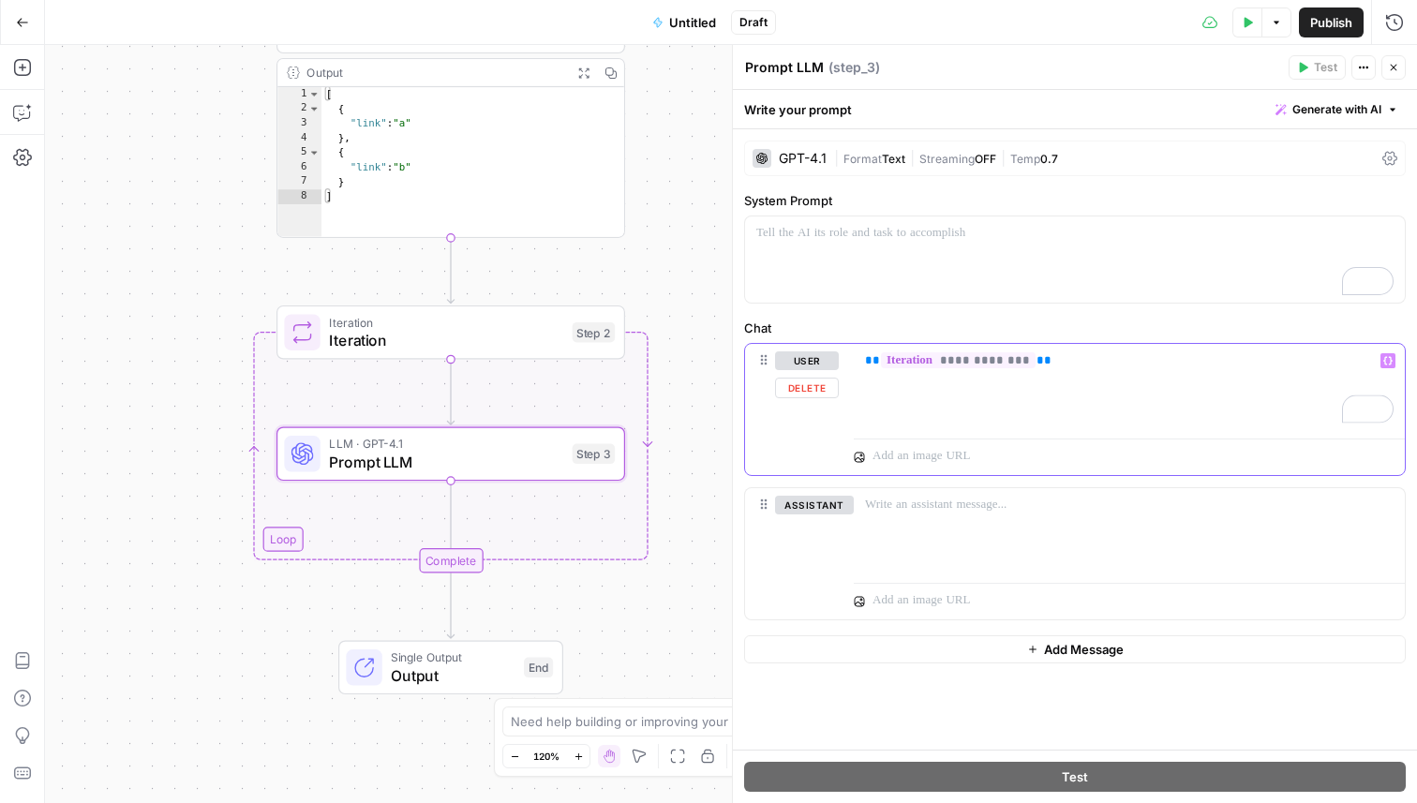
click at [1090, 383] on div "**********" at bounding box center [1129, 387] width 551 height 86
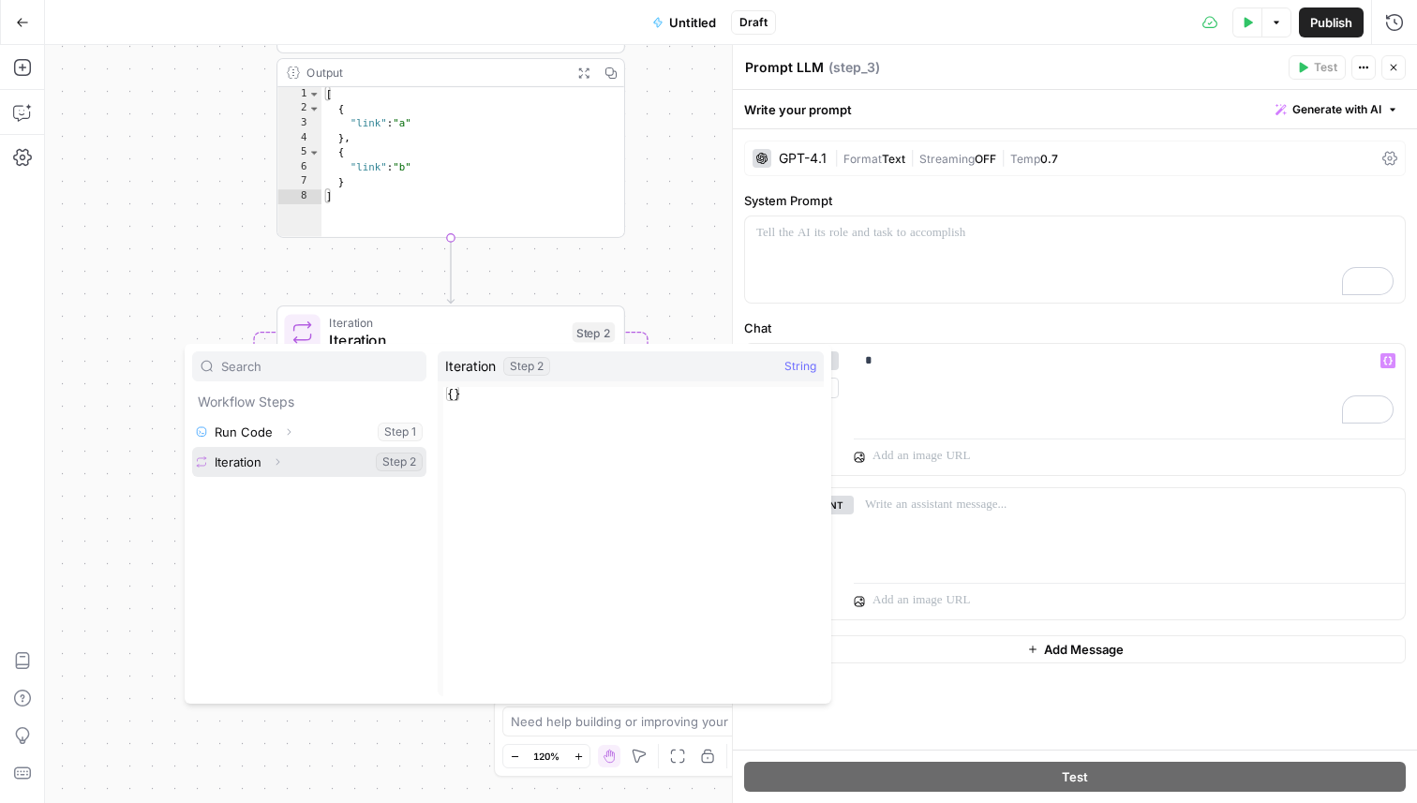
click at [271, 460] on button "Expand" at bounding box center [277, 462] width 24 height 24
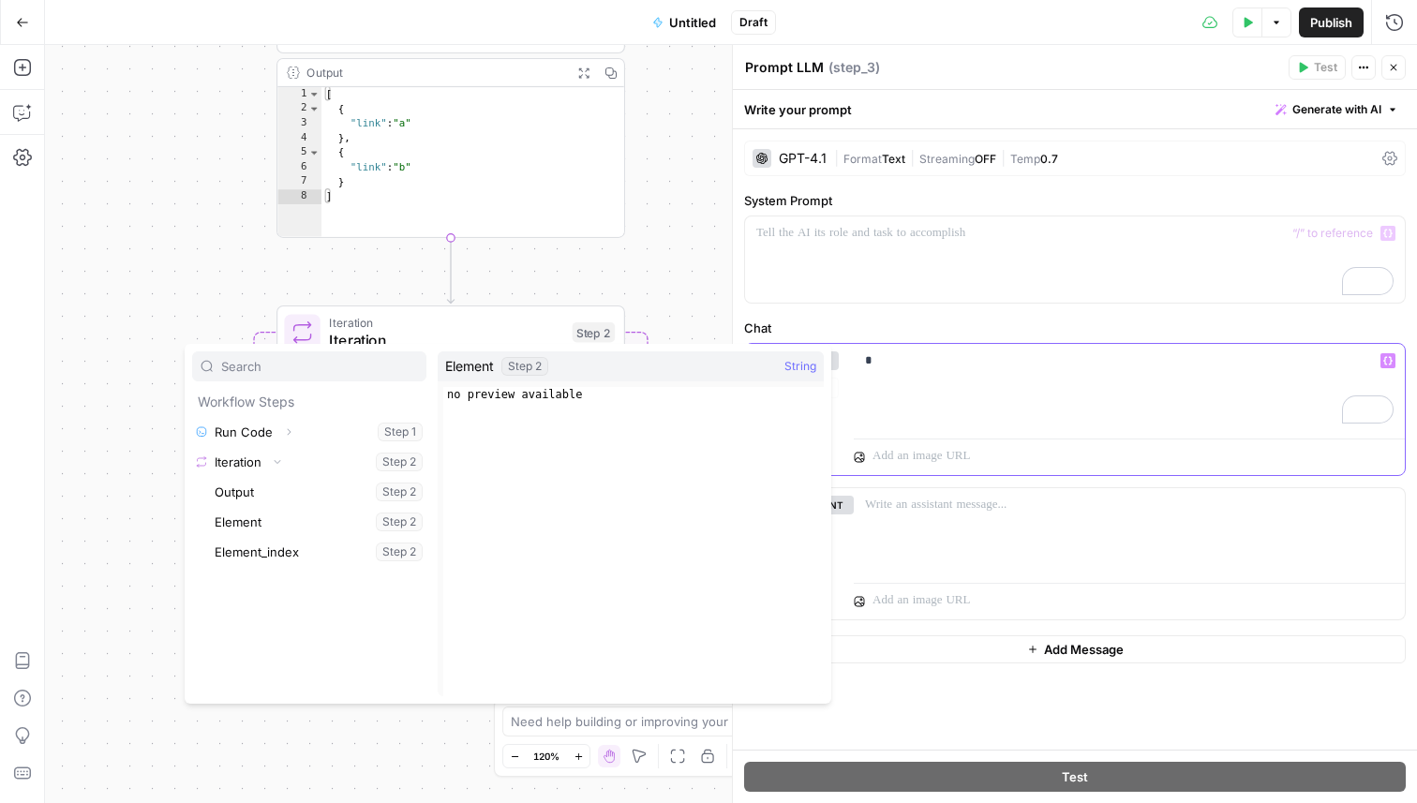
click at [952, 356] on p "*" at bounding box center [1129, 360] width 529 height 19
click at [933, 364] on p "**" at bounding box center [1129, 360] width 529 height 19
